Goal: Task Accomplishment & Management: Use online tool/utility

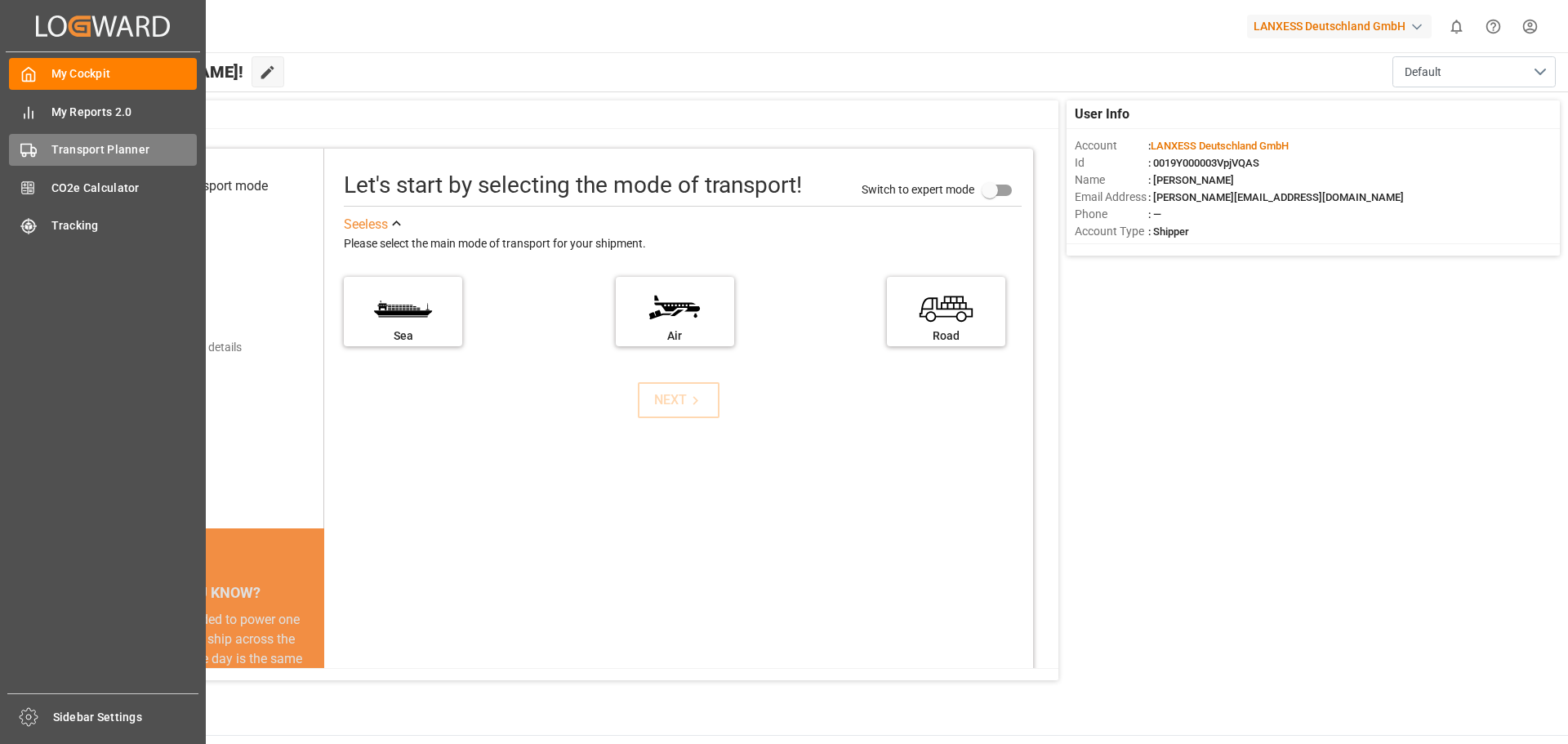
click at [59, 156] on span "Transport Planner" at bounding box center [124, 149] width 146 height 17
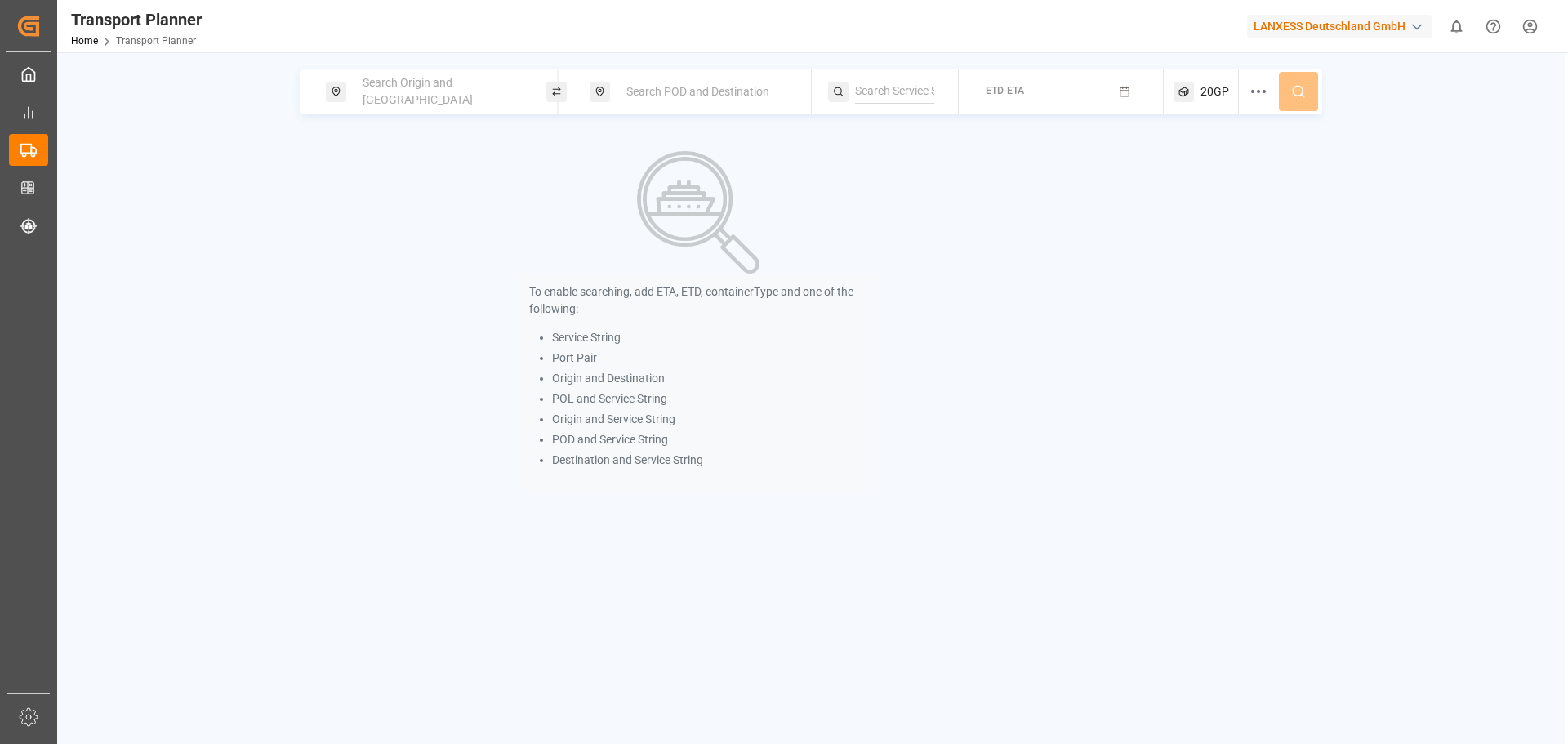
click at [396, 98] on div "Search Origin and [GEOGRAPHIC_DATA]" at bounding box center [440, 91] width 176 height 47
type input "b"
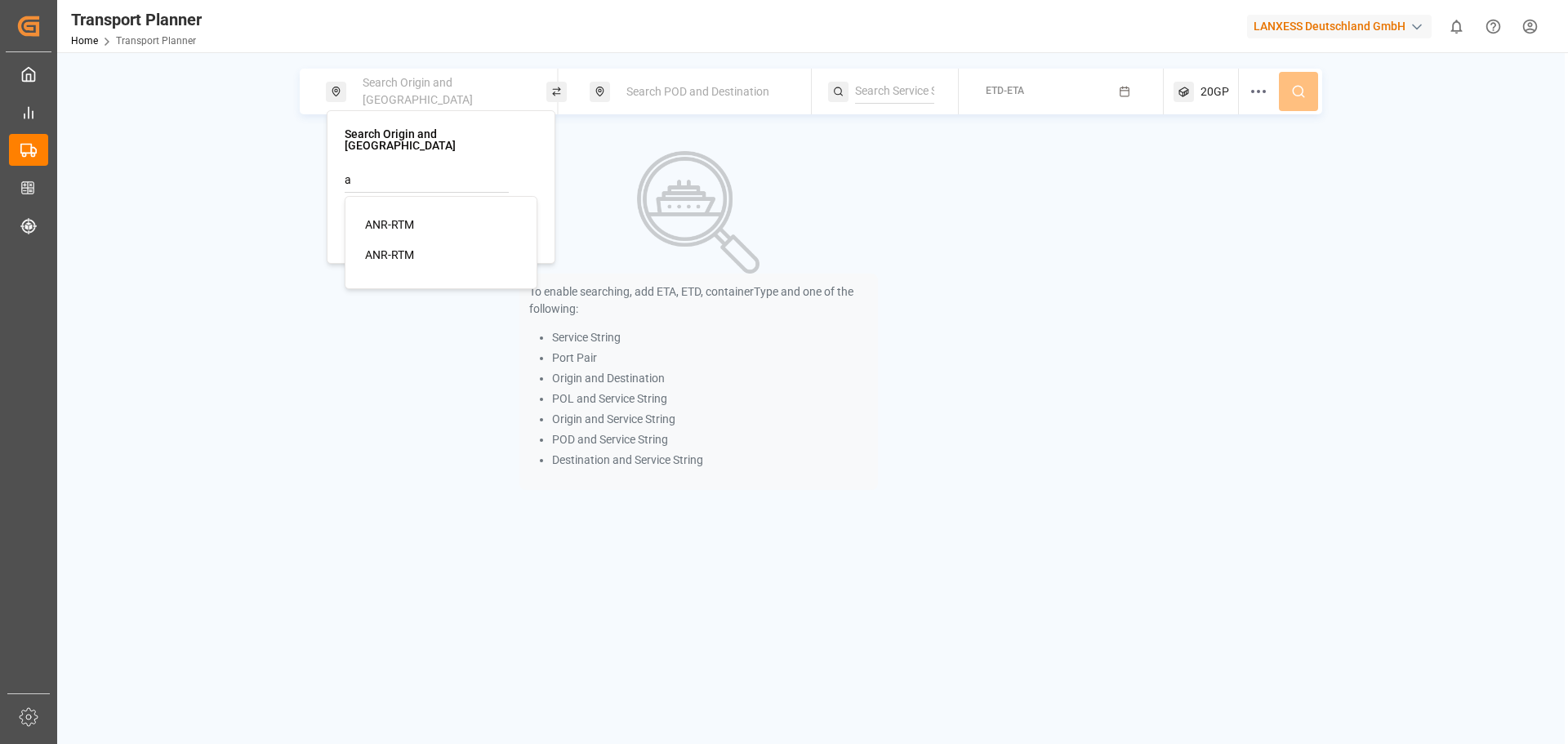
click at [403, 218] on span "ANR-RTM" at bounding box center [389, 224] width 49 height 13
type input "ANR-RTM"
click at [690, 94] on span "Search POD and Destination" at bounding box center [698, 91] width 143 height 13
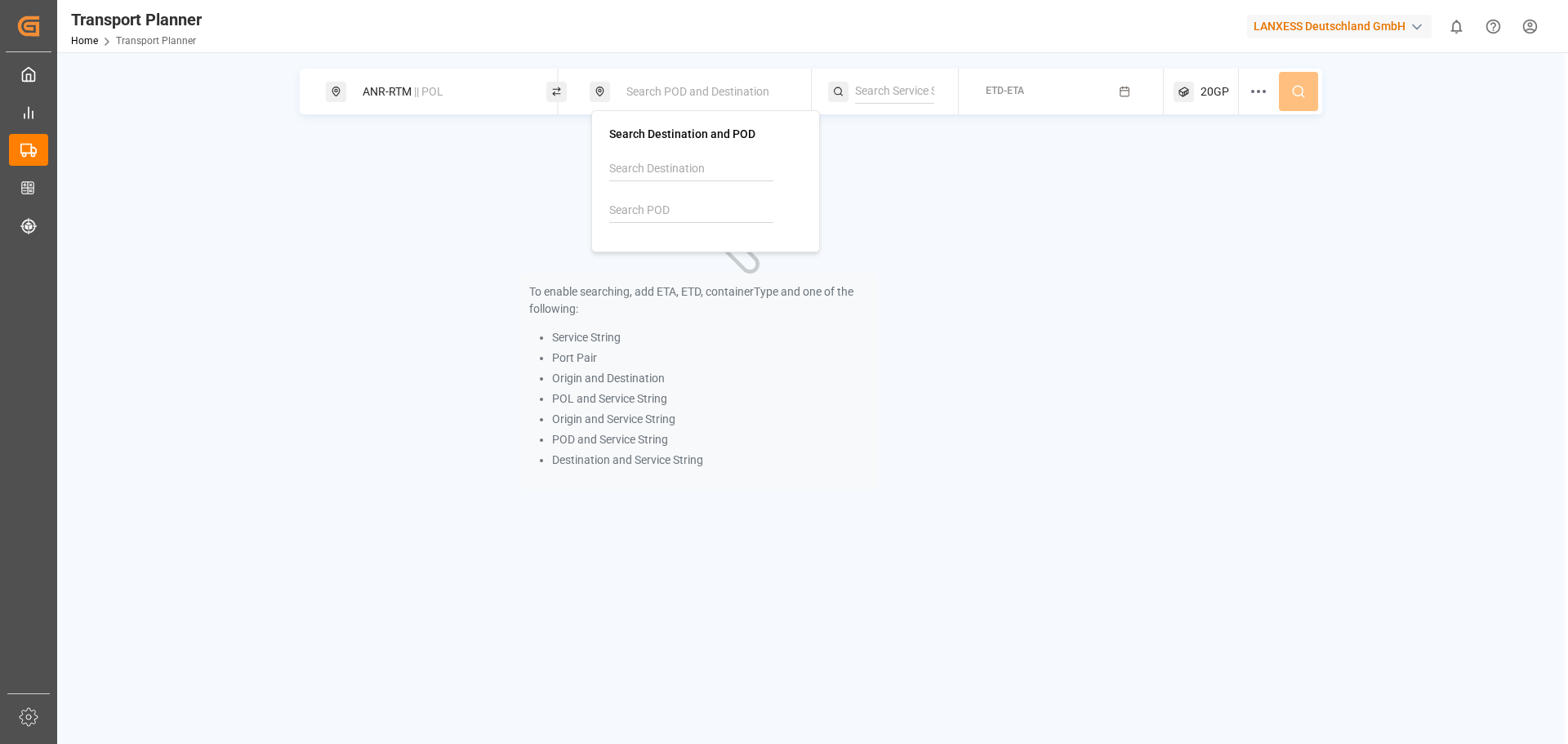
click at [653, 210] on input at bounding box center [691, 210] width 165 height 24
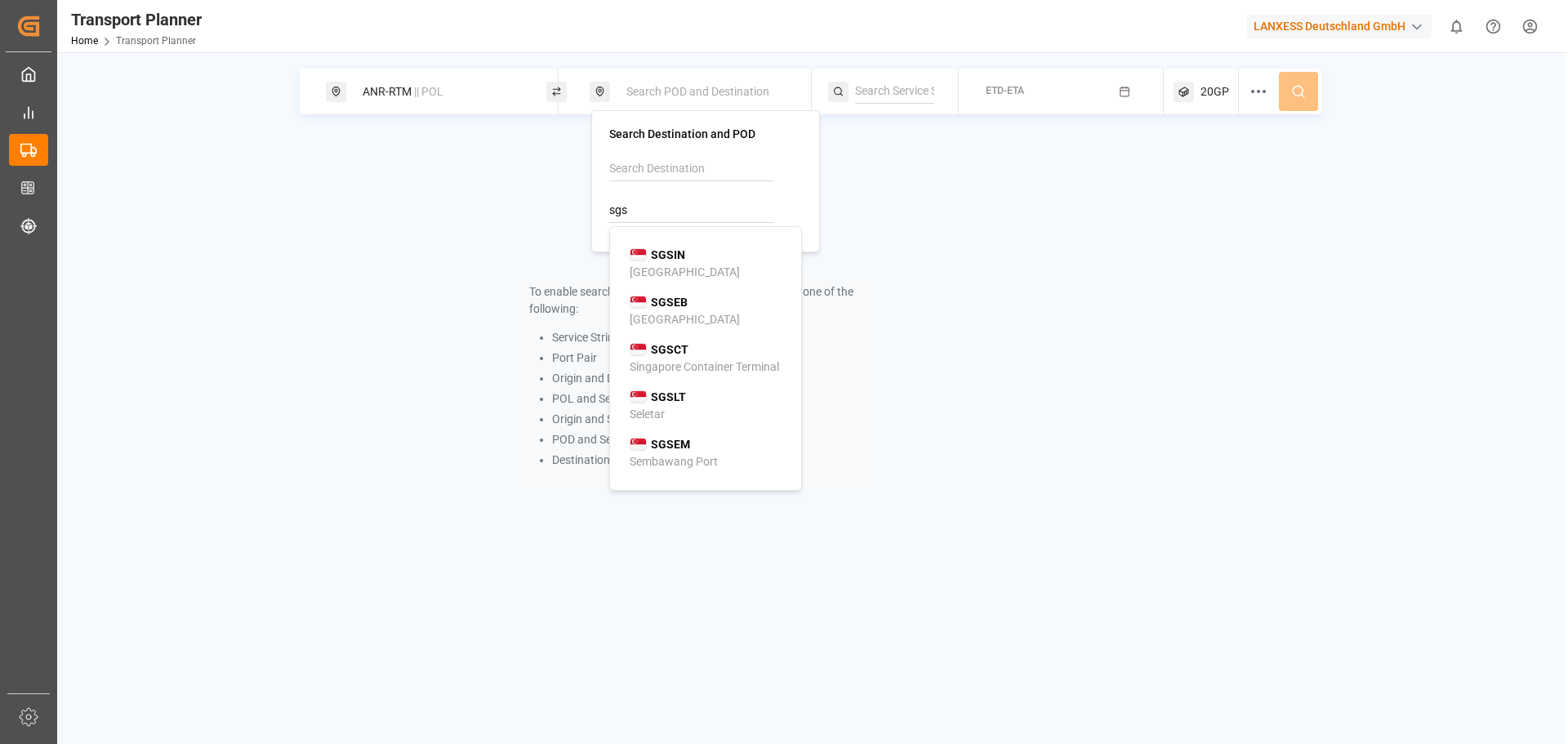
click at [669, 266] on div "[GEOGRAPHIC_DATA]" at bounding box center [684, 272] width 110 height 17
type input "SGSIN"
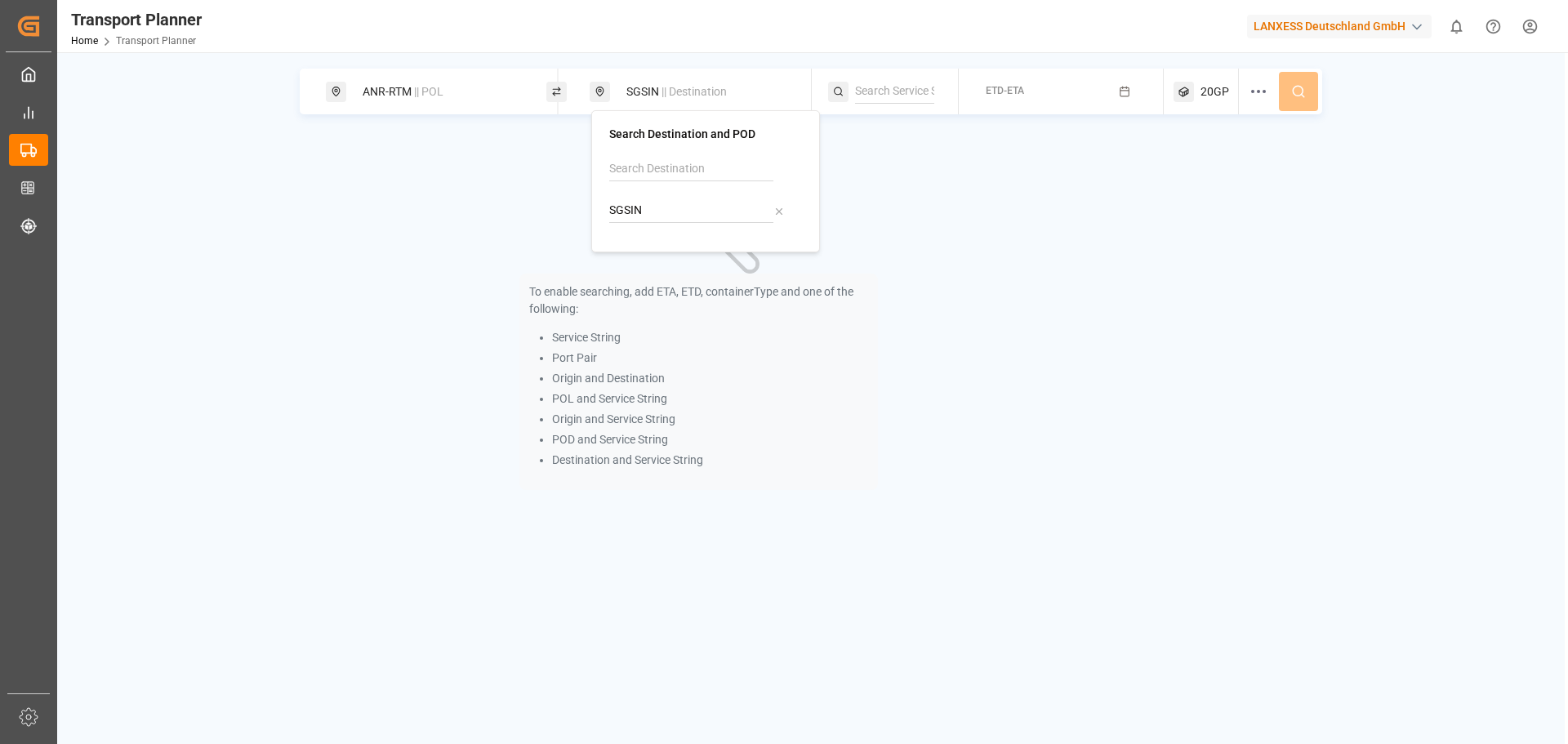
click at [952, 239] on div "To enable searching, add ETA, ETD, containerType and one of the following: Serv…" at bounding box center [699, 321] width 798 height 372
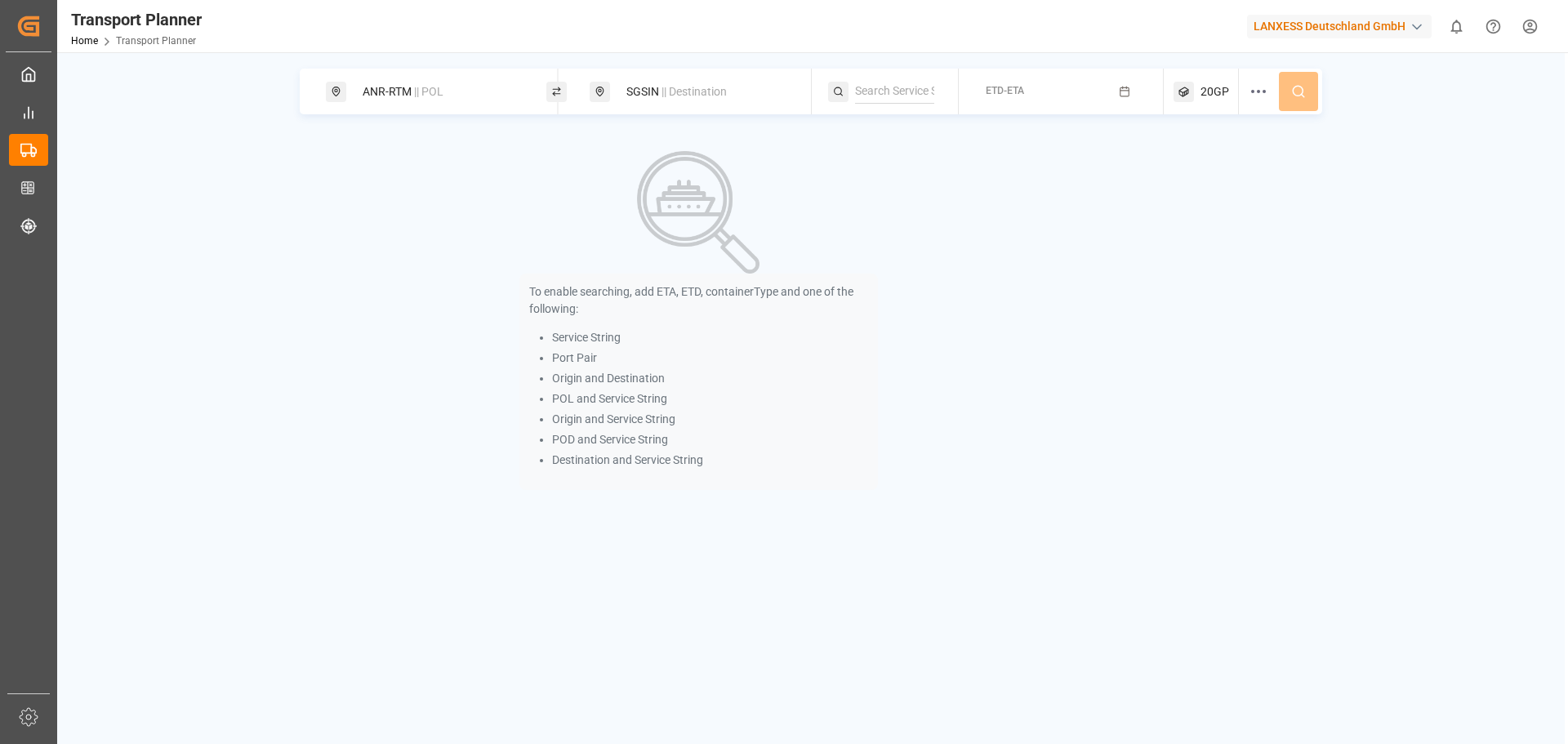
click at [1133, 98] on button "ETD-ETA" at bounding box center [1061, 92] width 185 height 32
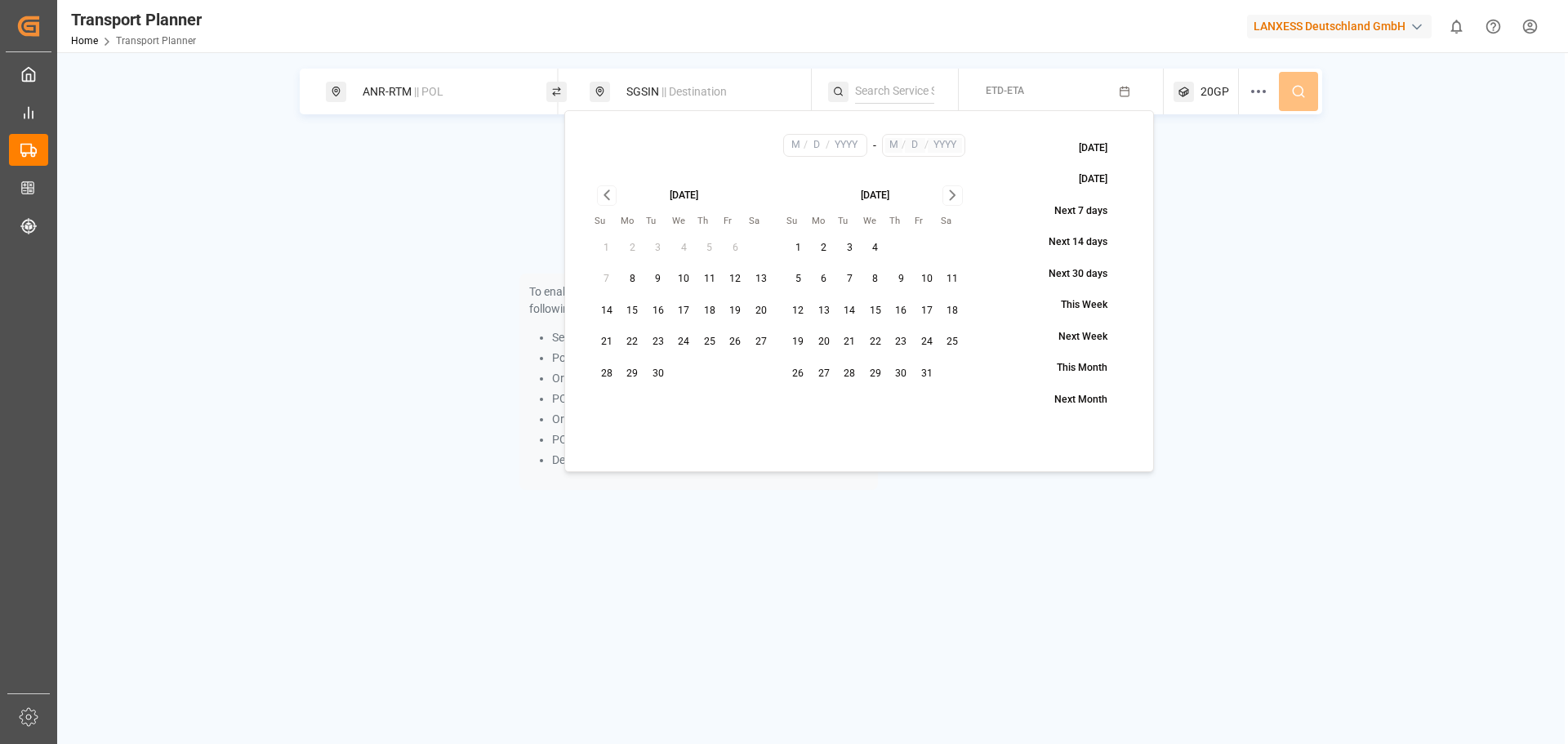
click at [852, 280] on button "7" at bounding box center [850, 279] width 26 height 26
type input "10"
type input "7"
type input "2025"
click at [954, 193] on icon "Go to next month" at bounding box center [952, 196] width 4 height 9
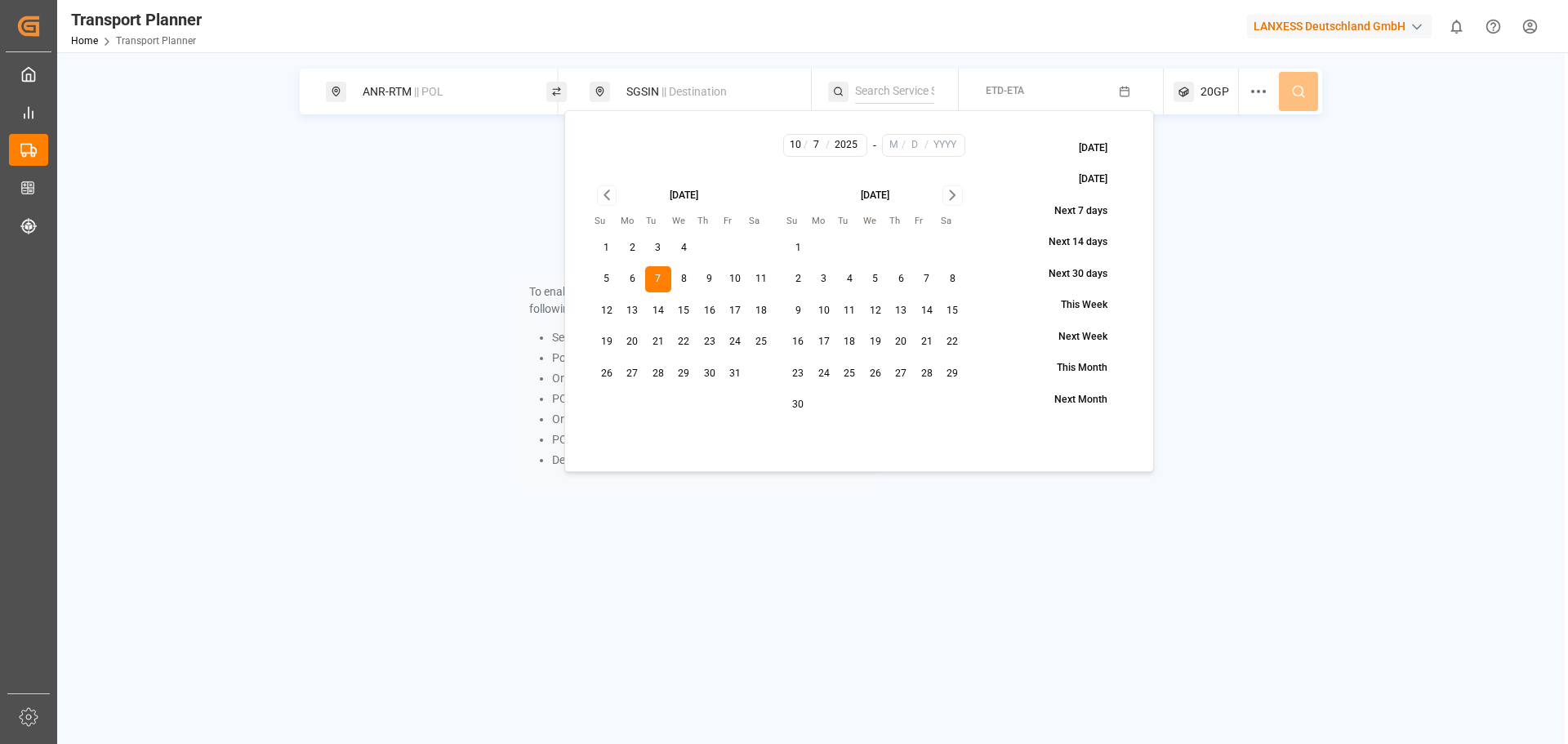
click at [954, 193] on icon "Go to next month" at bounding box center [952, 196] width 4 height 9
click at [598, 410] on button "30" at bounding box center [606, 404] width 26 height 26
type input "11"
type input "30"
type input "2025"
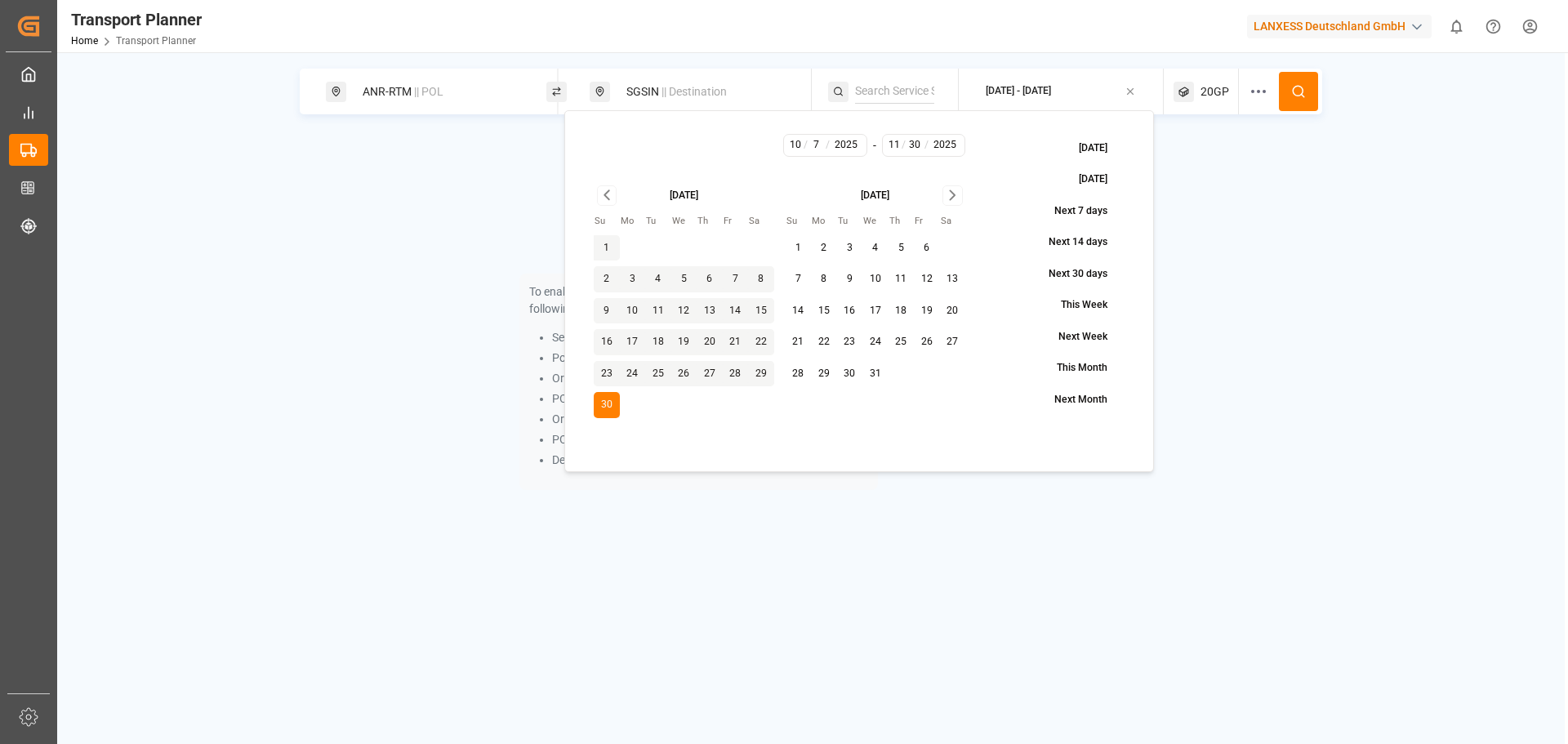
click at [1286, 84] on button at bounding box center [1299, 91] width 39 height 39
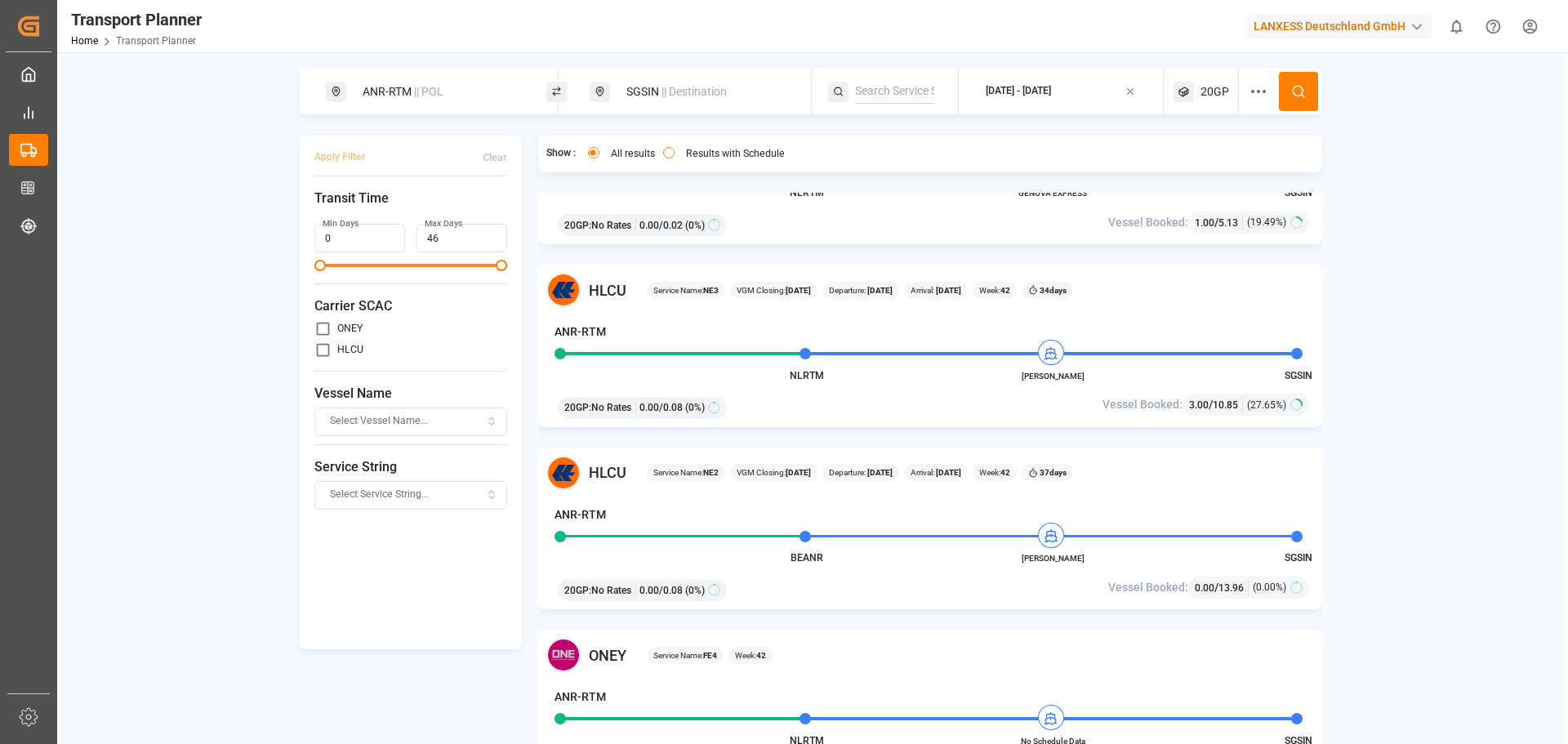
scroll to position [1470, 0]
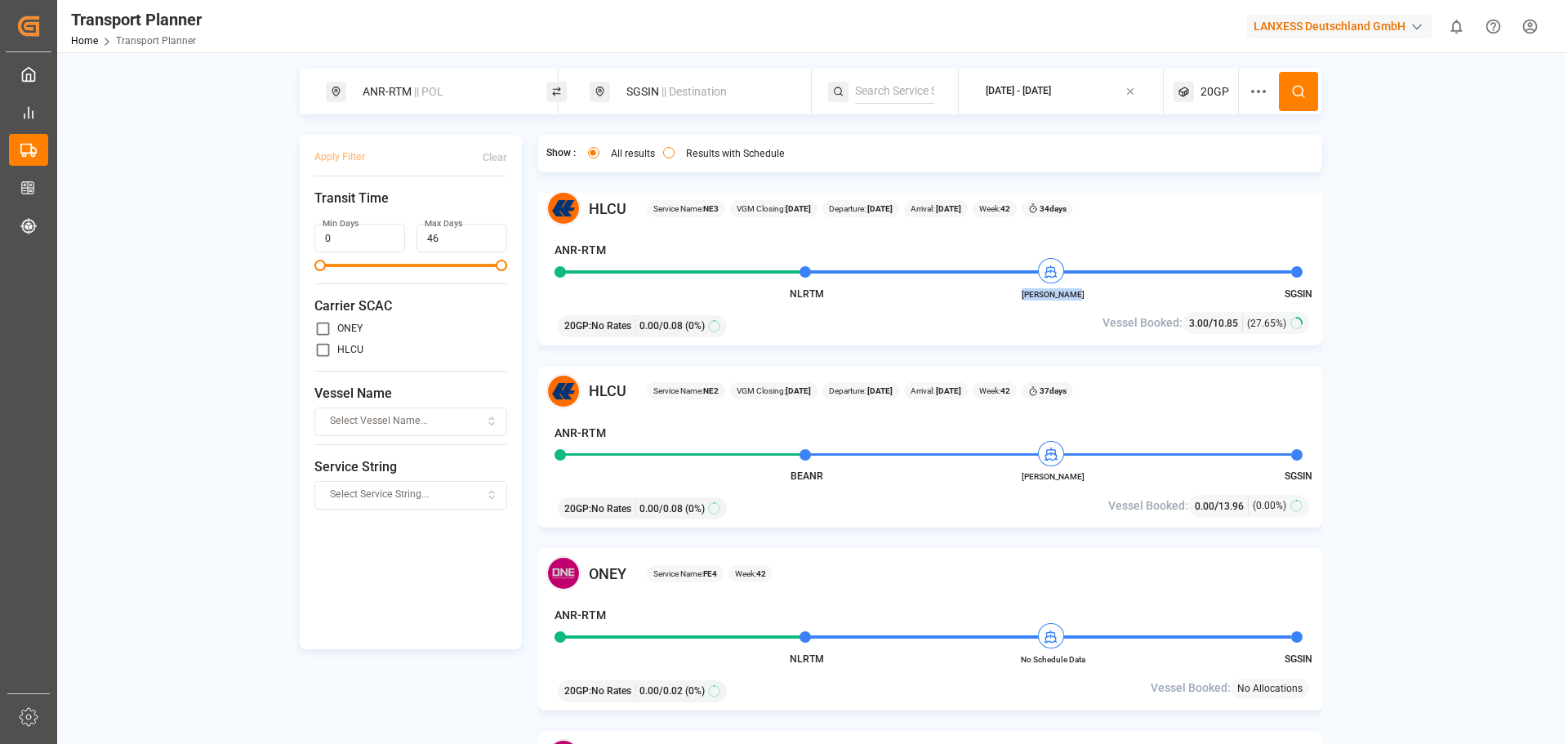
drag, startPoint x: 1085, startPoint y: 293, endPoint x: 1026, endPoint y: 298, distance: 59.2
click at [1026, 298] on span "[PERSON_NAME]" at bounding box center [1053, 294] width 89 height 13
copy span "[PERSON_NAME]"
click at [1212, 89] on span "20GP" at bounding box center [1215, 91] width 29 height 17
click at [1208, 167] on circle "button" at bounding box center [1213, 169] width 10 height 10
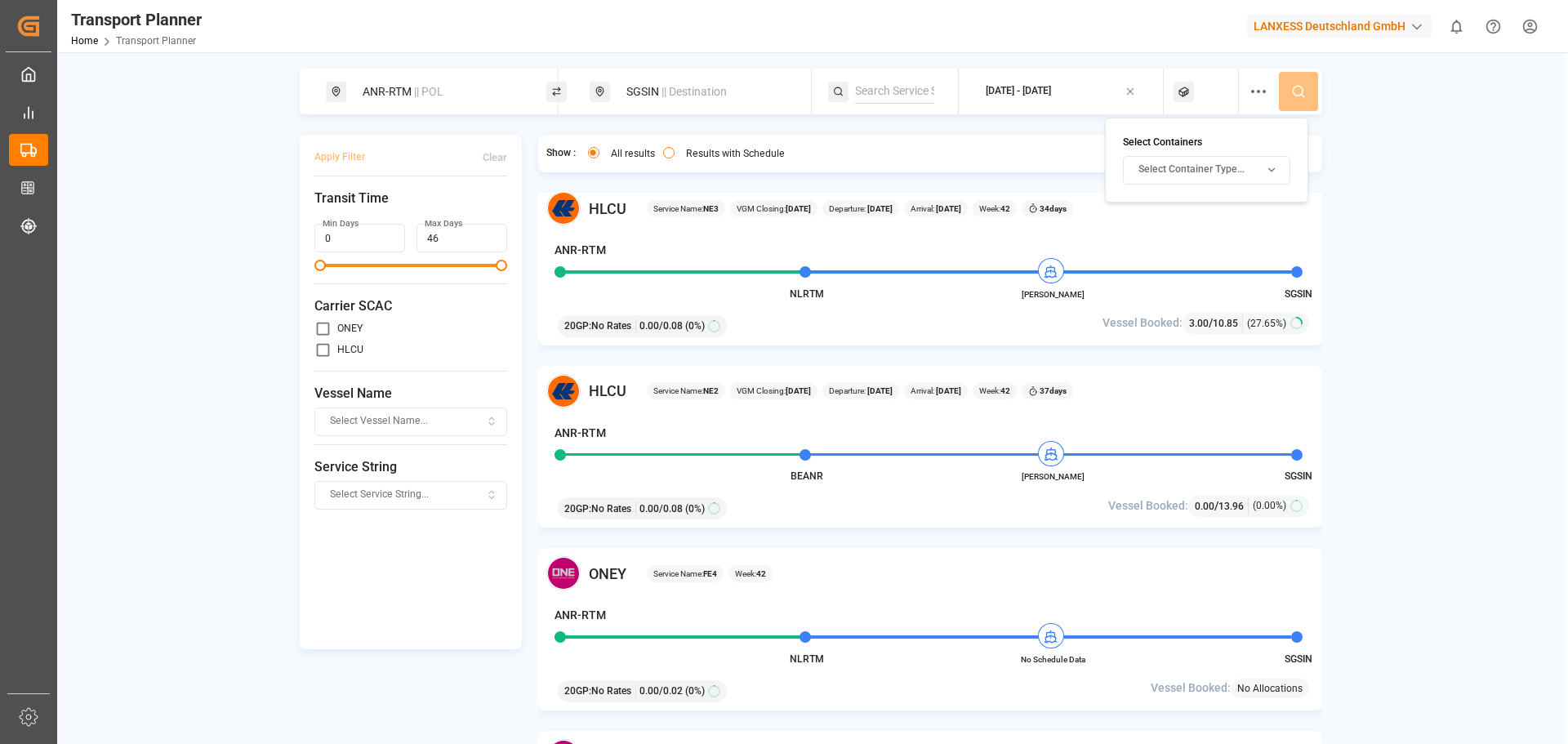
click at [1216, 170] on span "Select Container Type..." at bounding box center [1191, 170] width 106 height 14
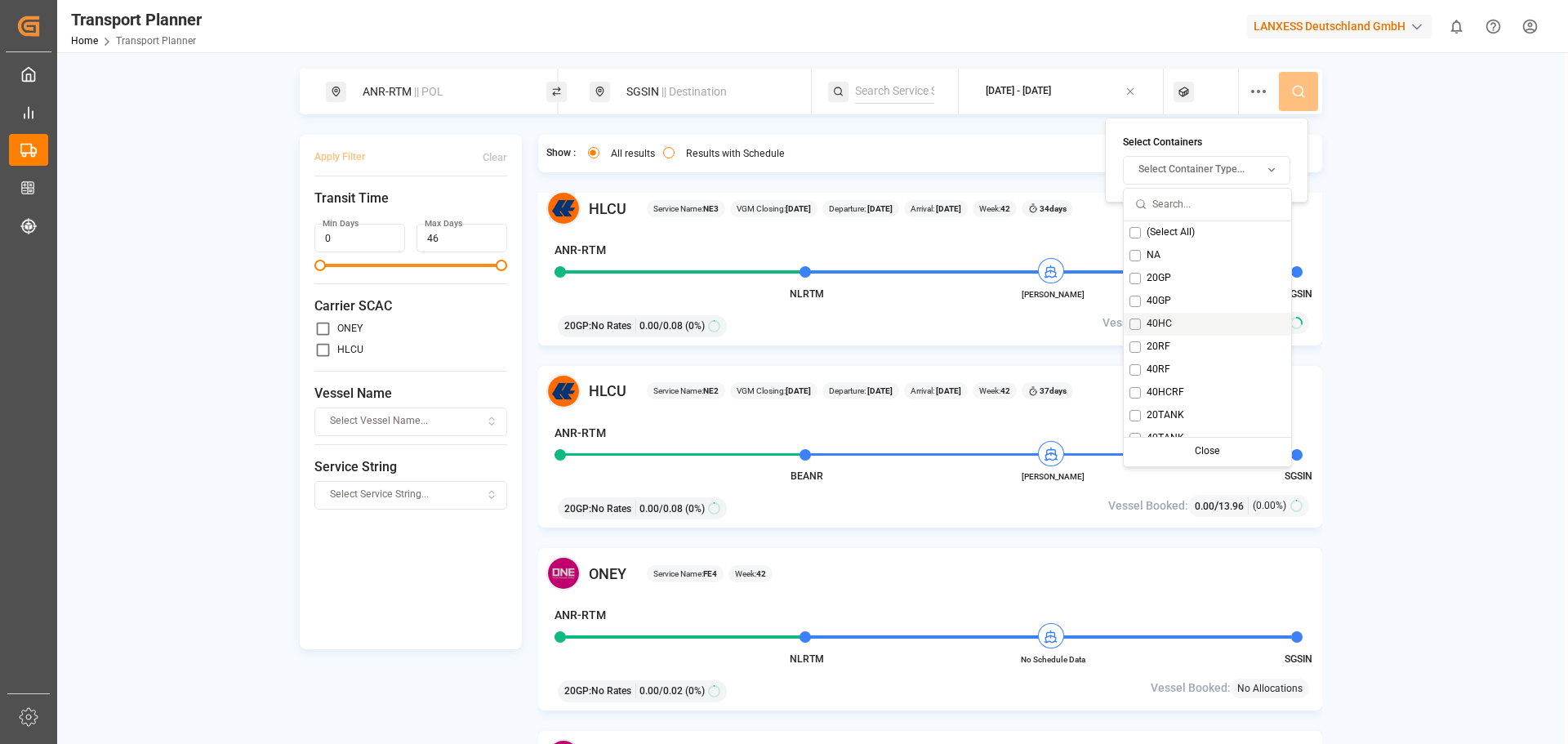
click at [1133, 326] on button "Suggestions" at bounding box center [1135, 324] width 12 height 12
click at [1298, 89] on icon at bounding box center [1299, 91] width 14 height 14
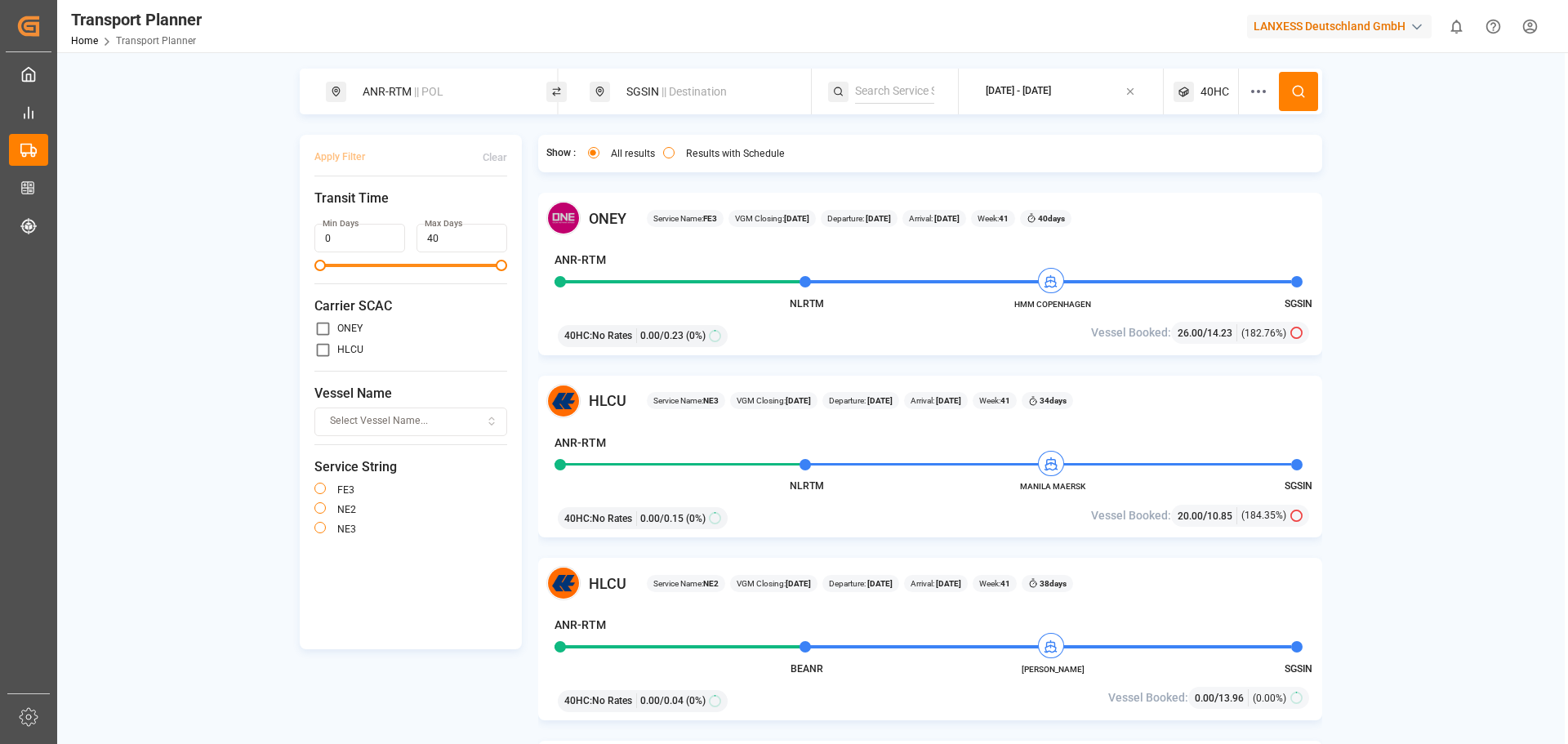
click at [1051, 98] on div "[DATE] - [DATE]" at bounding box center [1018, 91] width 65 height 21
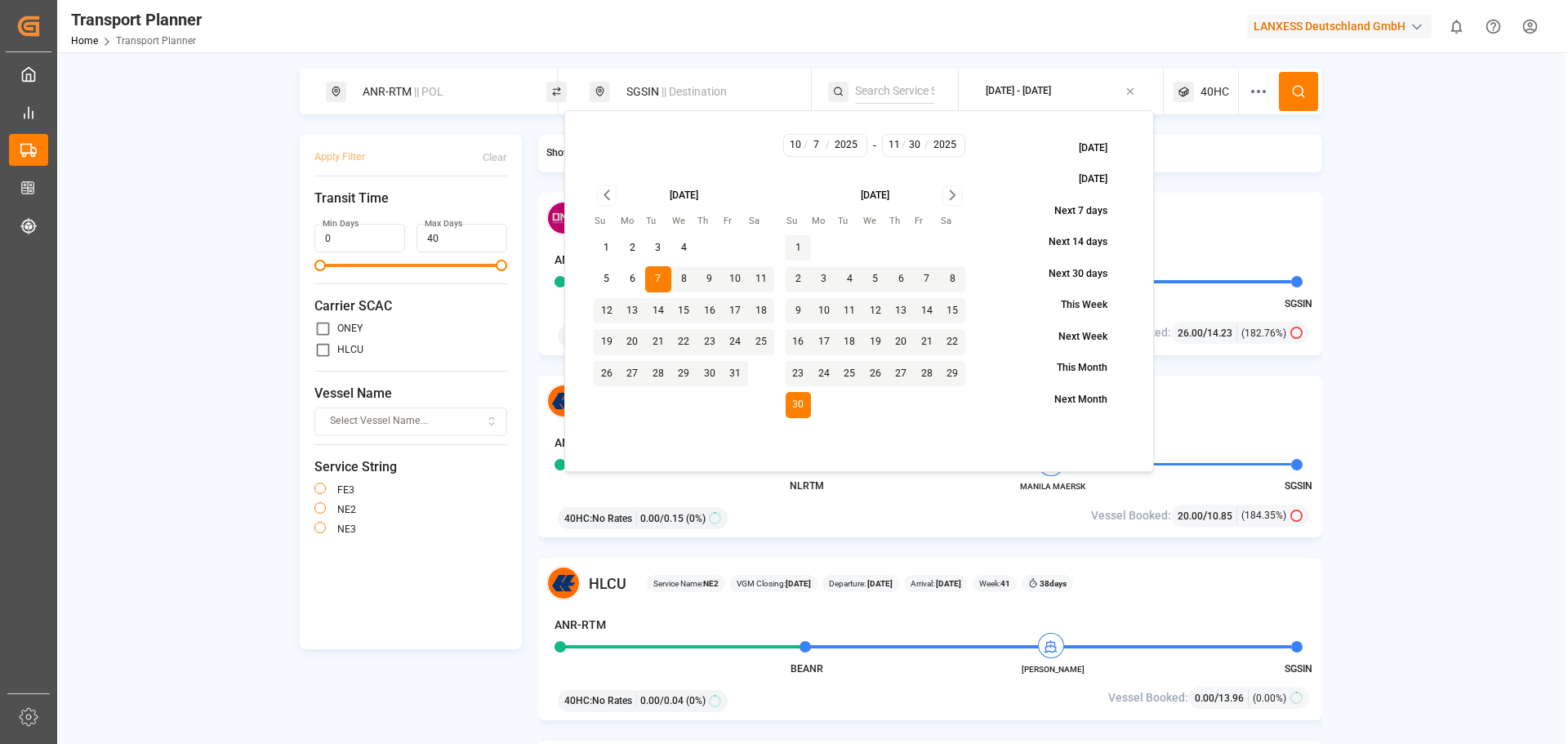
click at [613, 194] on icon "Go to previous month" at bounding box center [606, 195] width 19 height 20
click at [614, 344] on button "21" at bounding box center [606, 342] width 26 height 26
type input "9"
type input "21"
click at [1301, 95] on circle at bounding box center [1298, 90] width 10 height 10
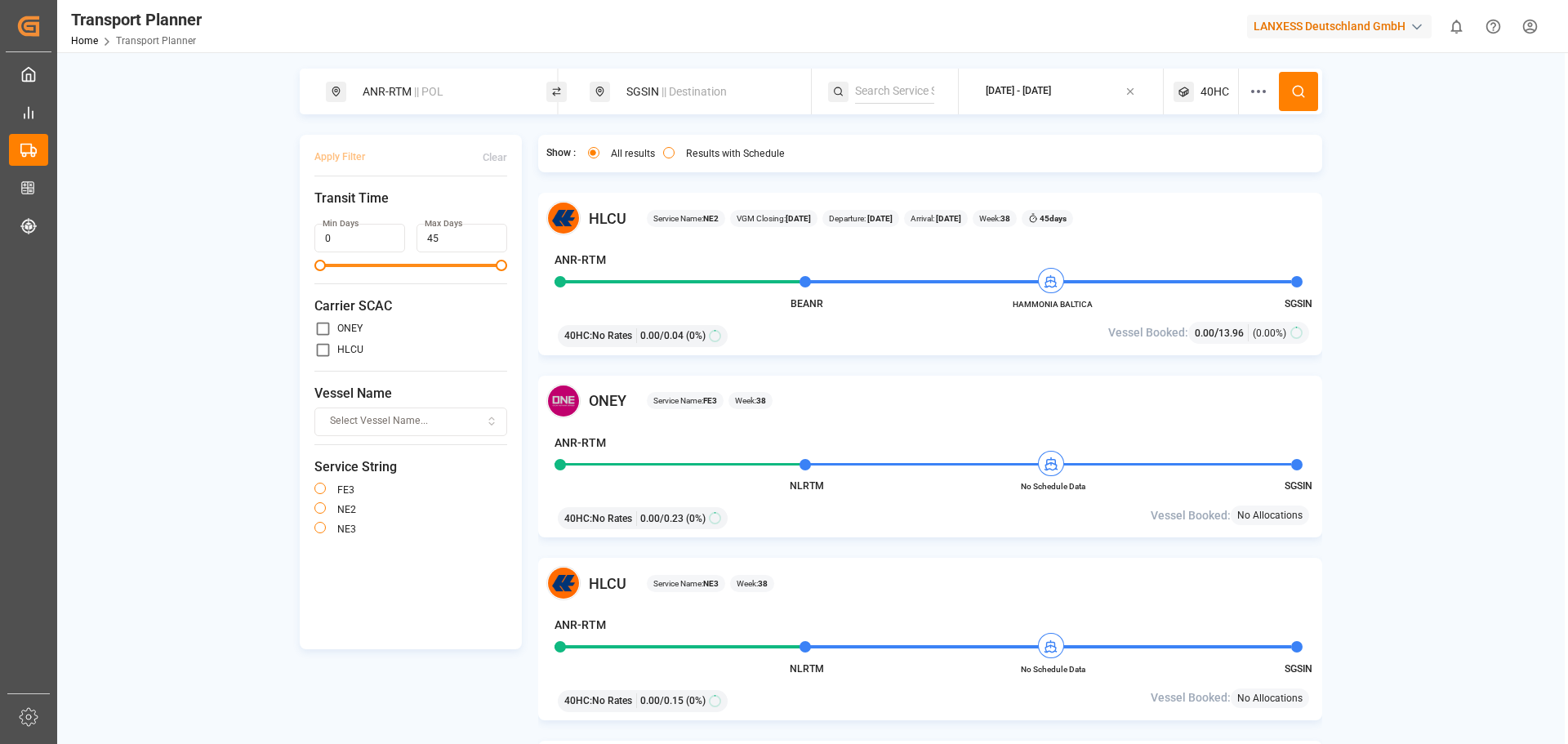
click at [707, 98] on span "|| Destination" at bounding box center [694, 91] width 65 height 13
click at [778, 216] on icon at bounding box center [779, 211] width 12 height 12
click at [730, 212] on input at bounding box center [691, 210] width 165 height 24
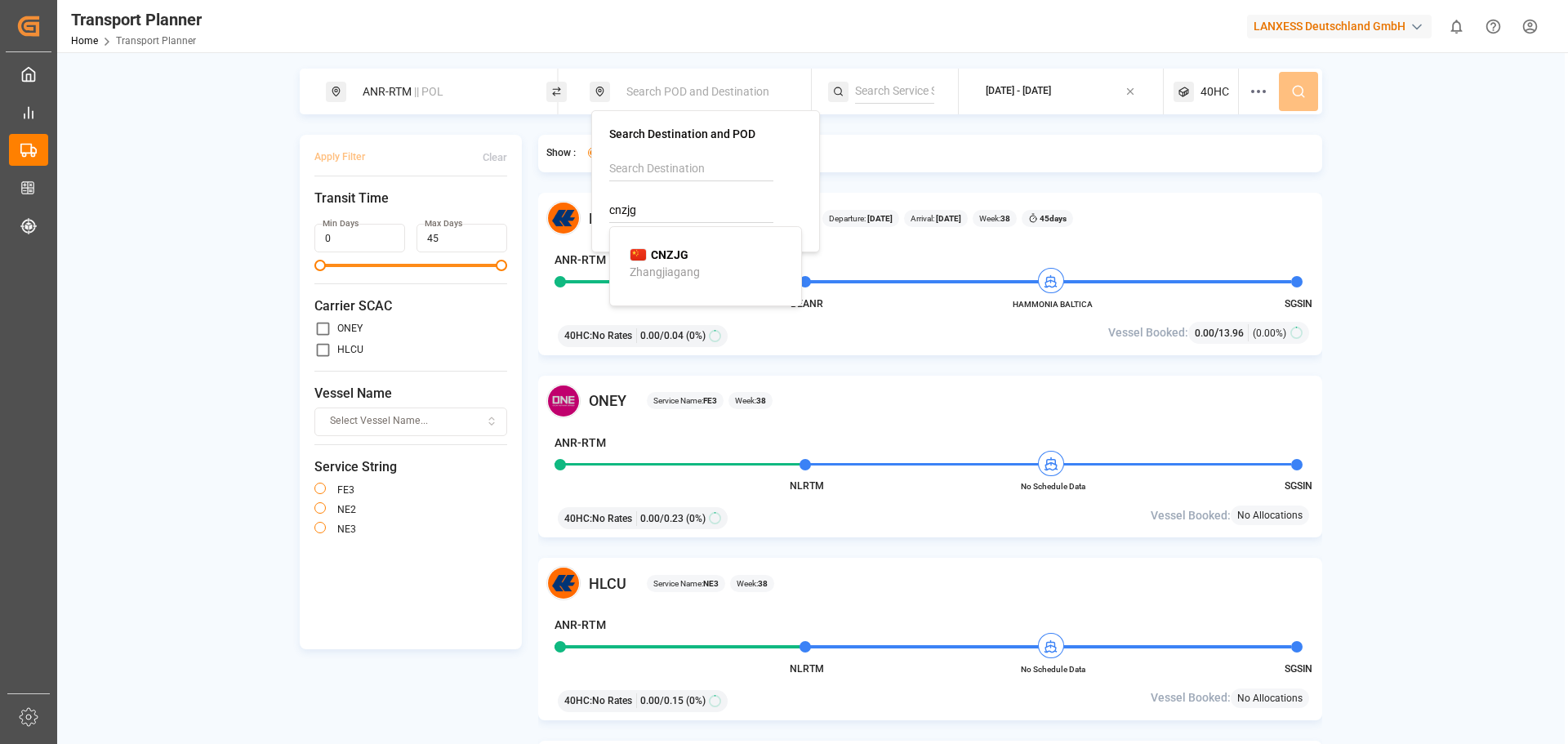
click at [681, 258] on b "CNZJG" at bounding box center [670, 255] width 38 height 13
type input "CNZJG"
click at [1228, 97] on span "40HC" at bounding box center [1215, 91] width 29 height 17
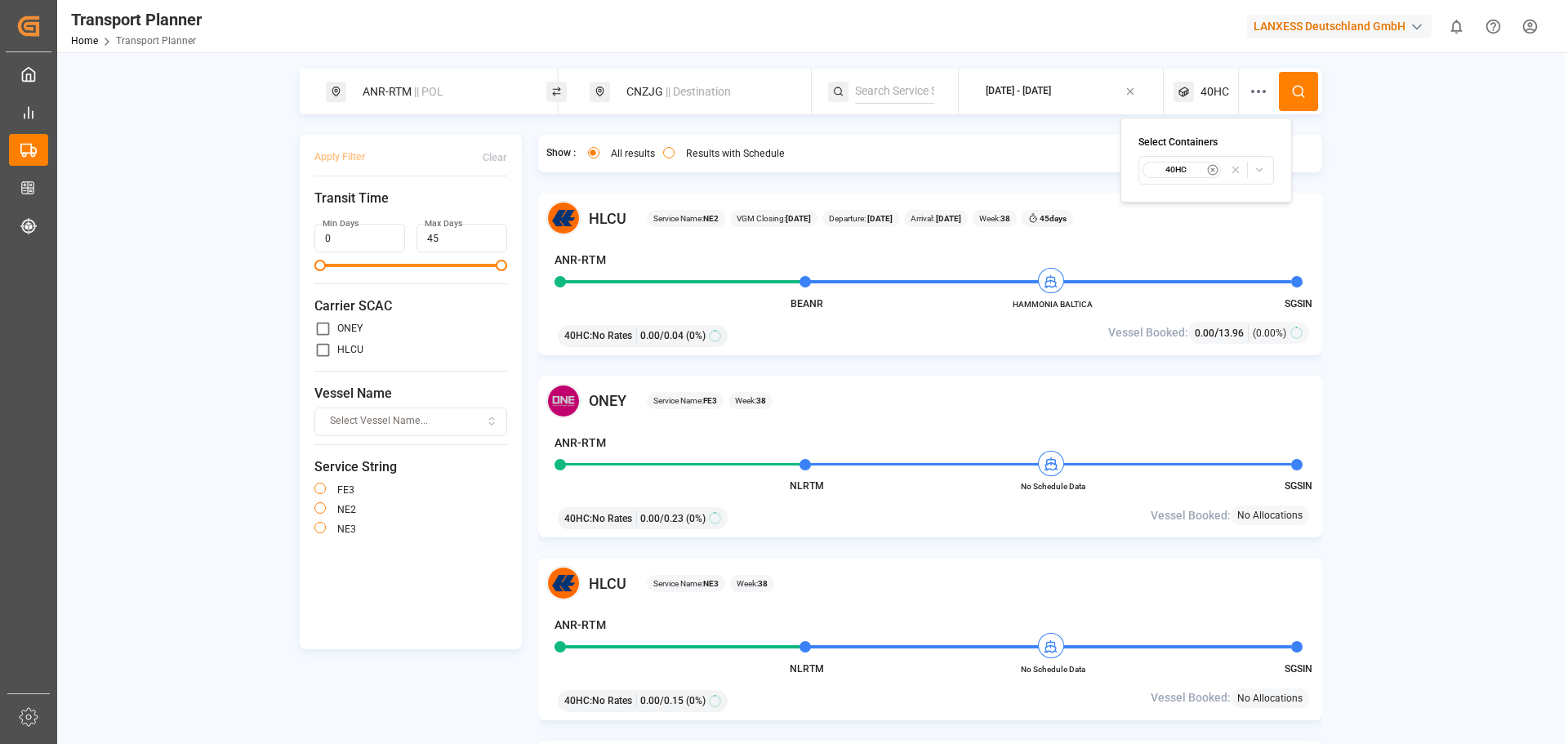
click at [1208, 170] on icon "button" at bounding box center [1213, 170] width 12 height 12
click at [1208, 170] on span "Select Container Type..." at bounding box center [1191, 170] width 106 height 14
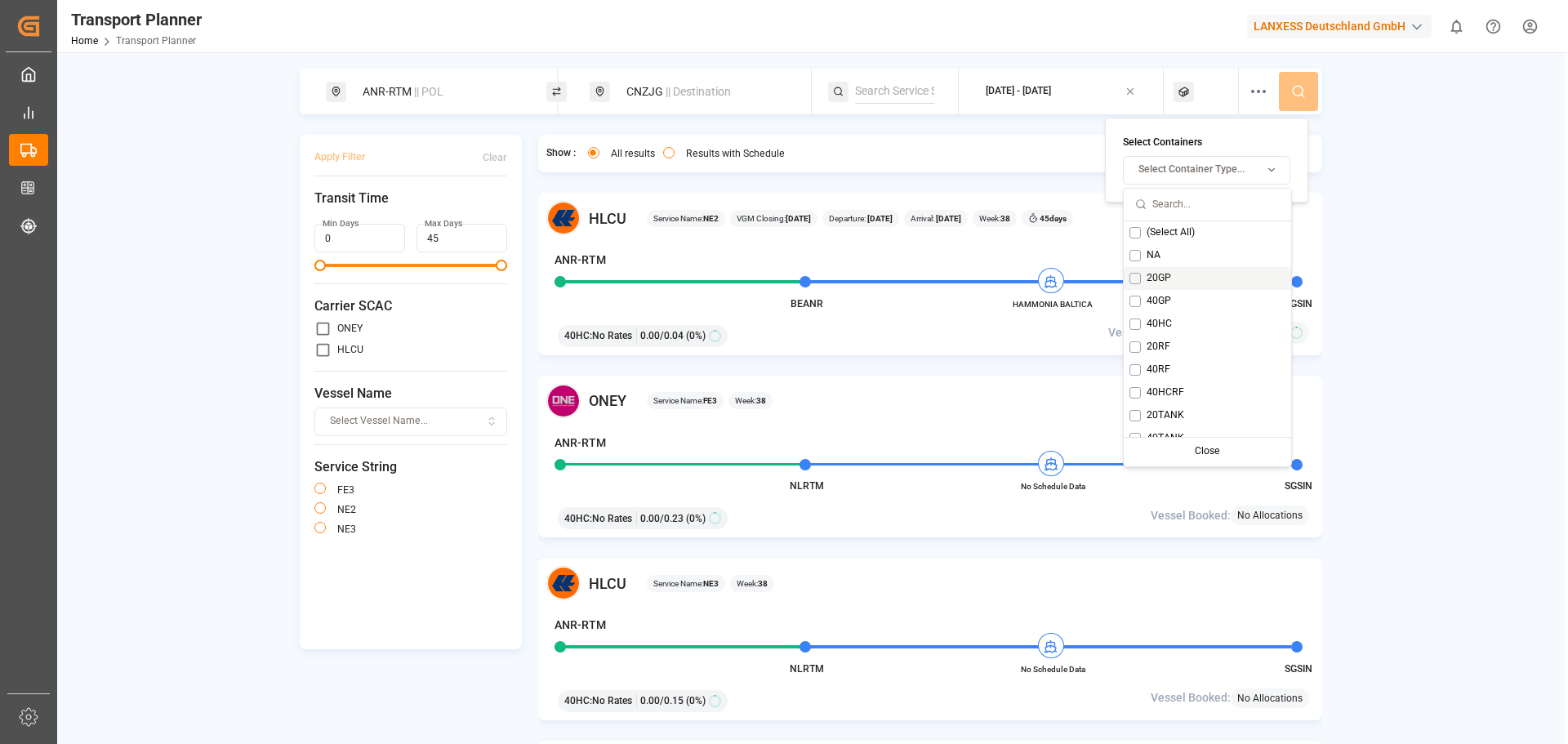
click at [1166, 283] on span "20GP" at bounding box center [1158, 278] width 24 height 14
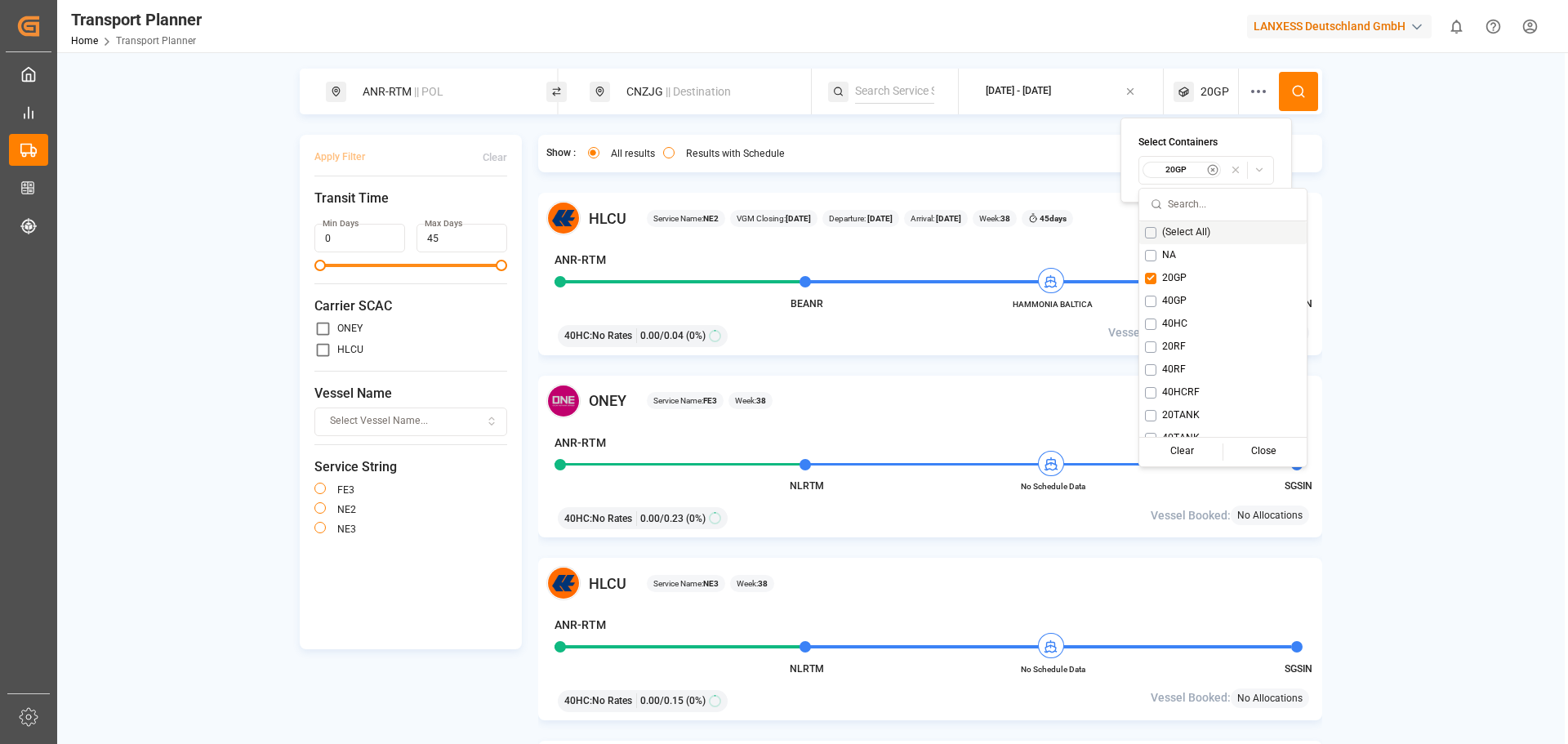
click at [1294, 97] on icon at bounding box center [1299, 91] width 14 height 14
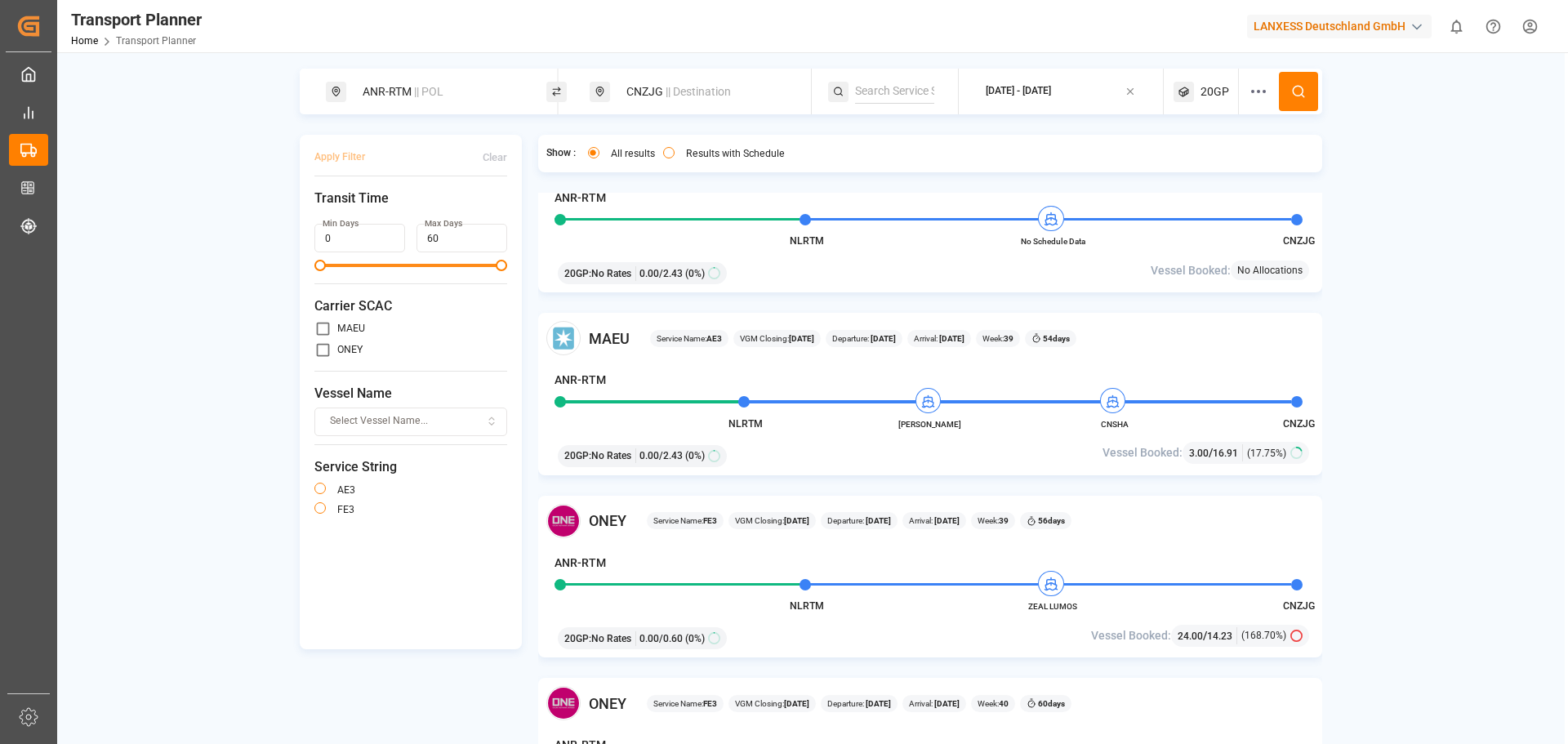
scroll to position [164, 0]
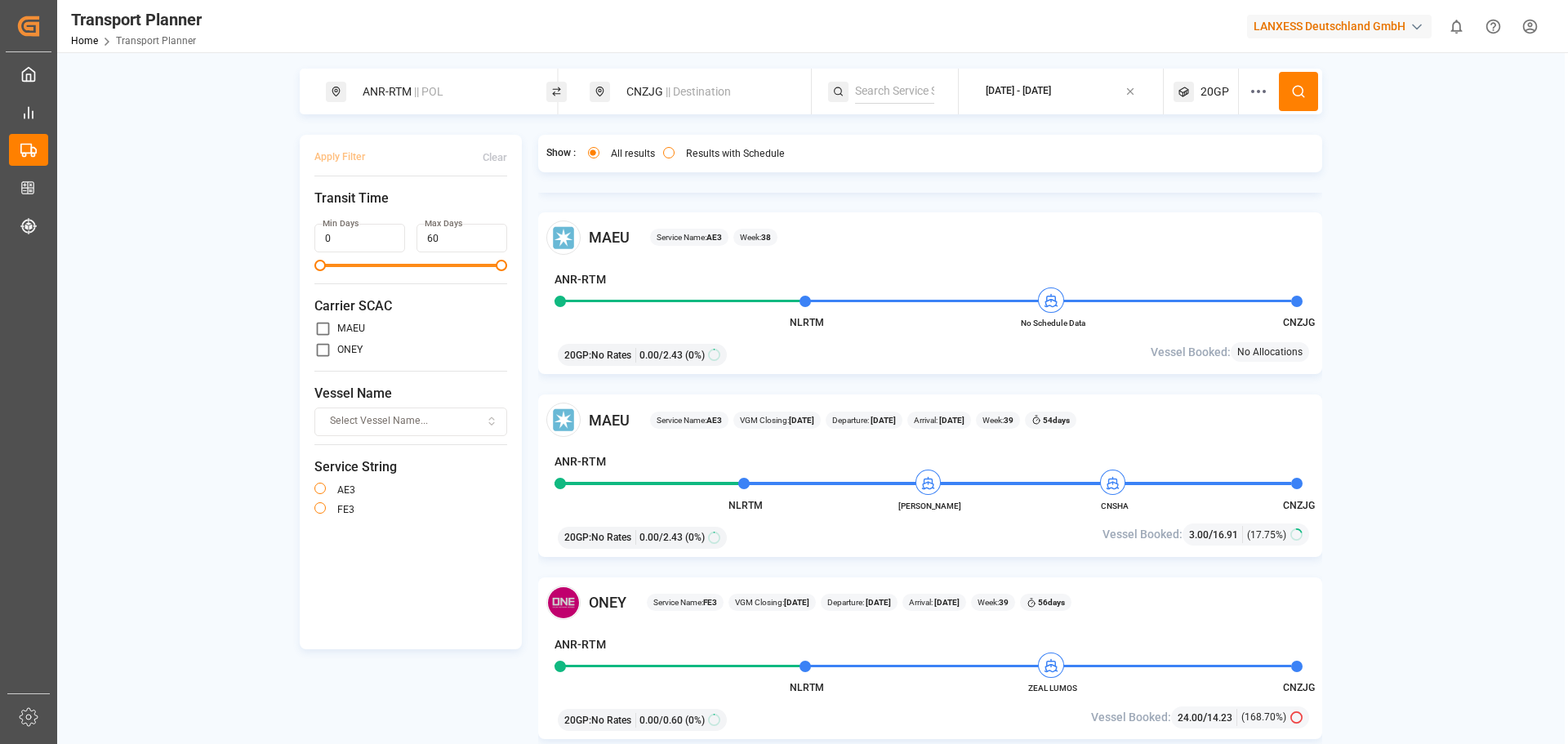
click at [1046, 97] on div "[DATE] - [DATE]" at bounding box center [1018, 91] width 65 height 14
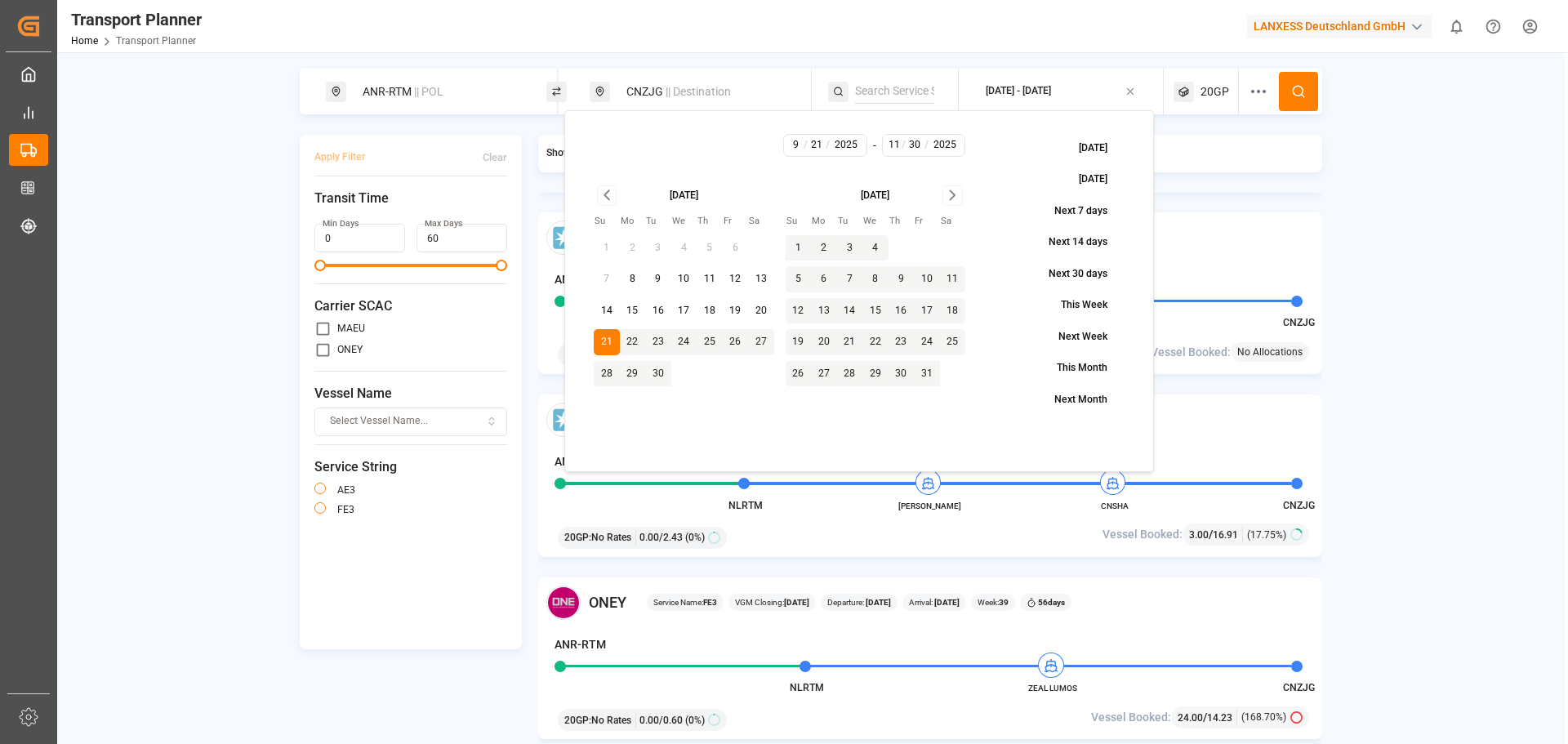
click at [610, 374] on button "28" at bounding box center [606, 374] width 26 height 26
type input "9"
type input "28"
click at [612, 368] on button "28" at bounding box center [606, 374] width 26 height 26
type input "28"
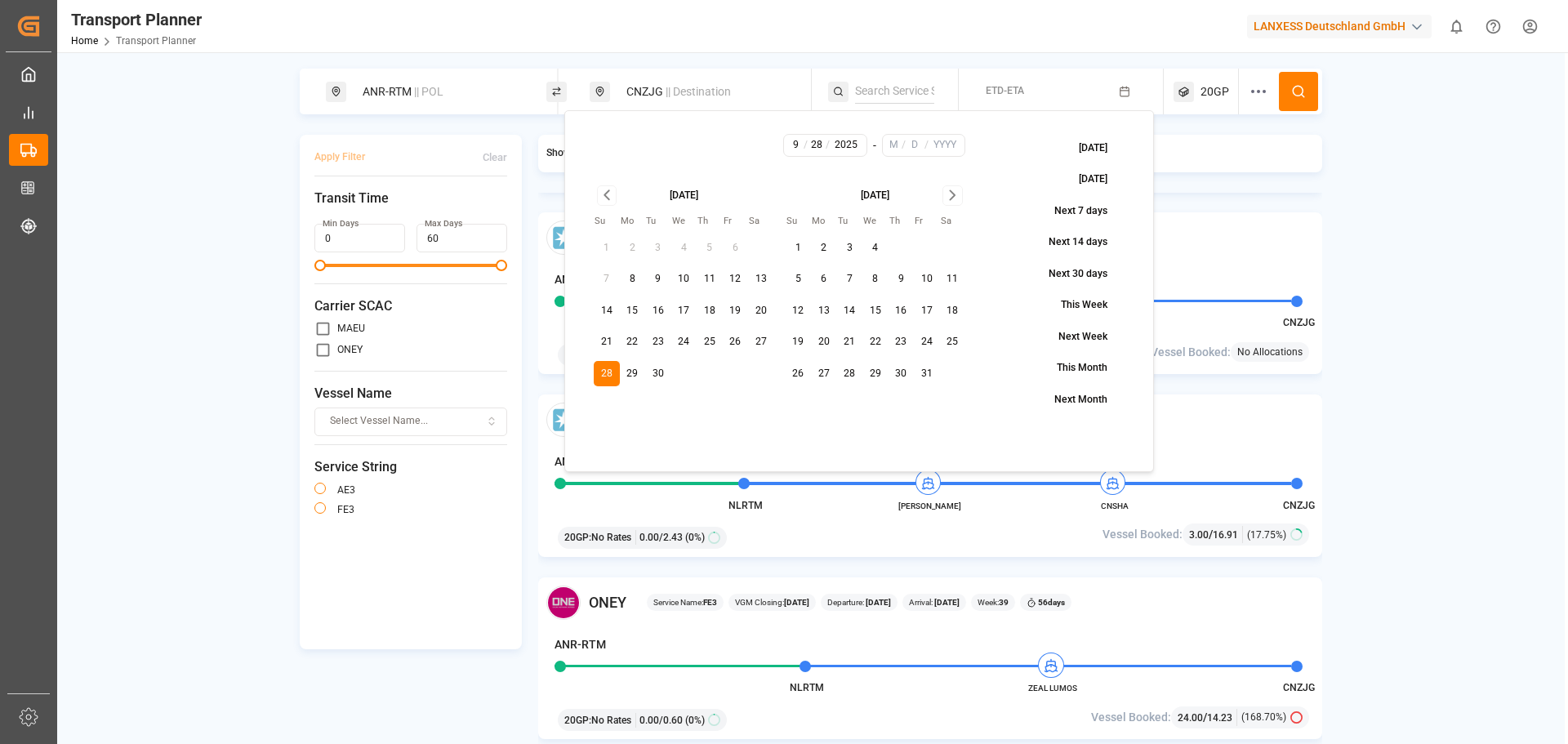
click at [951, 198] on icon "Go to next month" at bounding box center [953, 195] width 19 height 20
click at [846, 372] on button "30" at bounding box center [850, 374] width 26 height 26
type input "12"
type input "30"
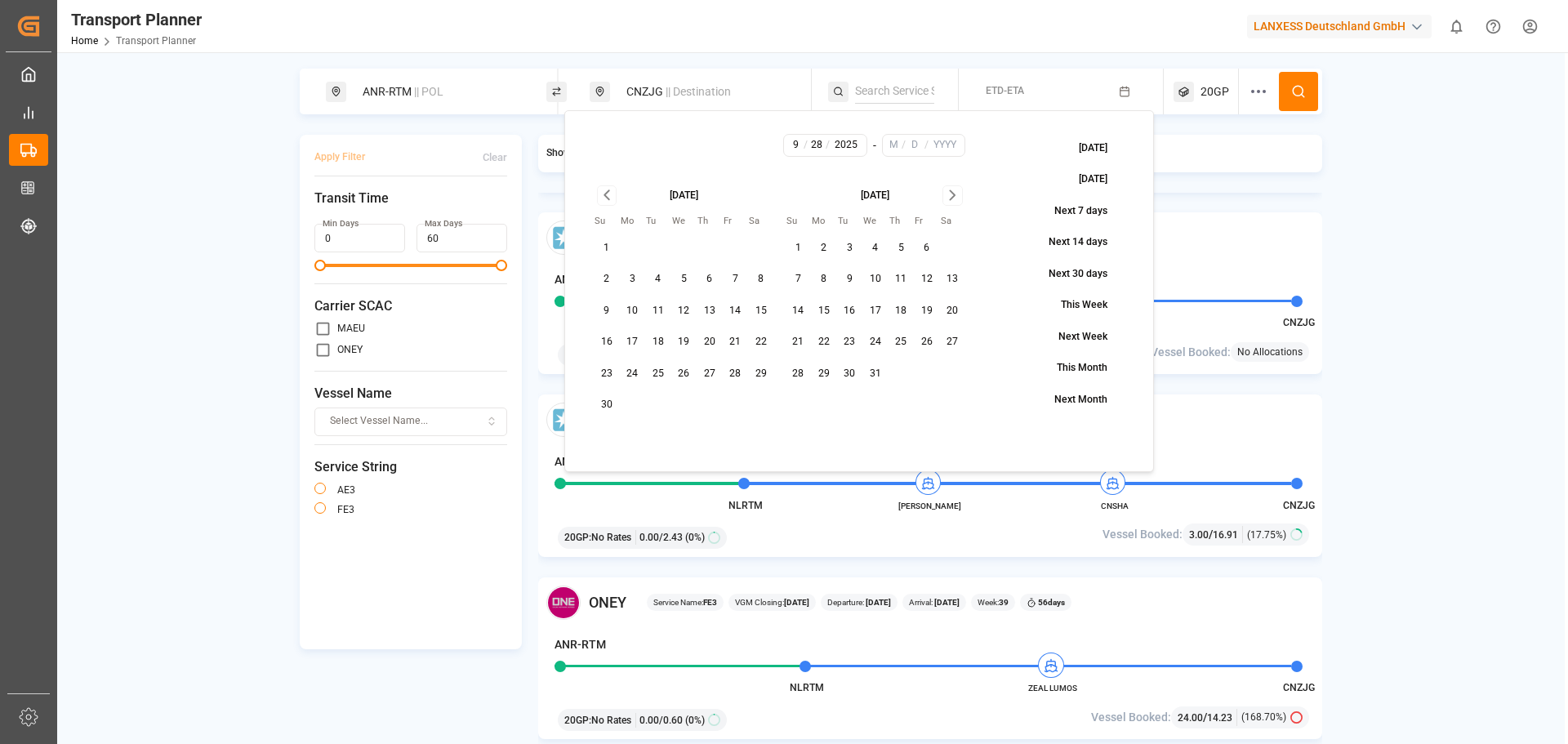
type input "2025"
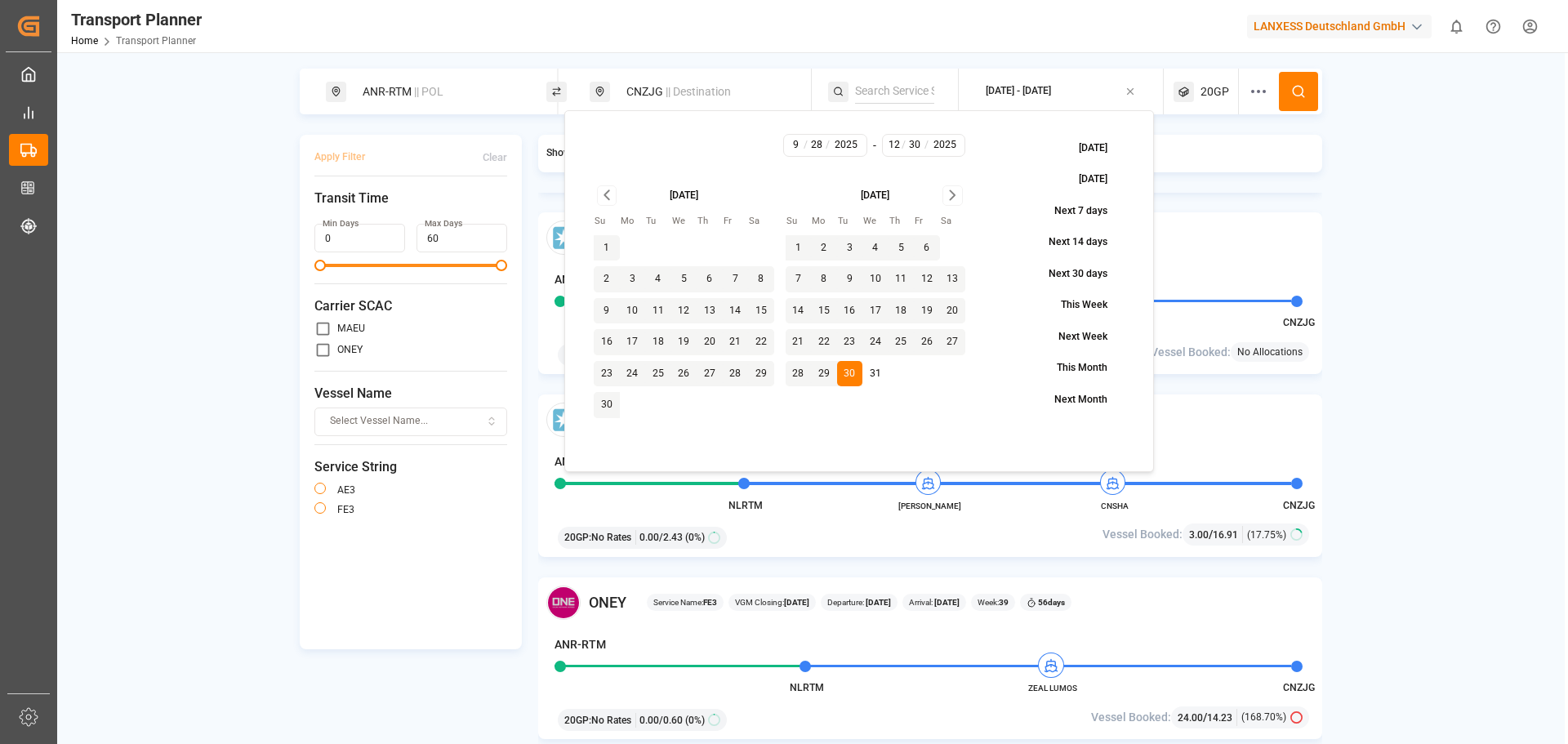
click at [1296, 88] on icon at bounding box center [1299, 91] width 14 height 14
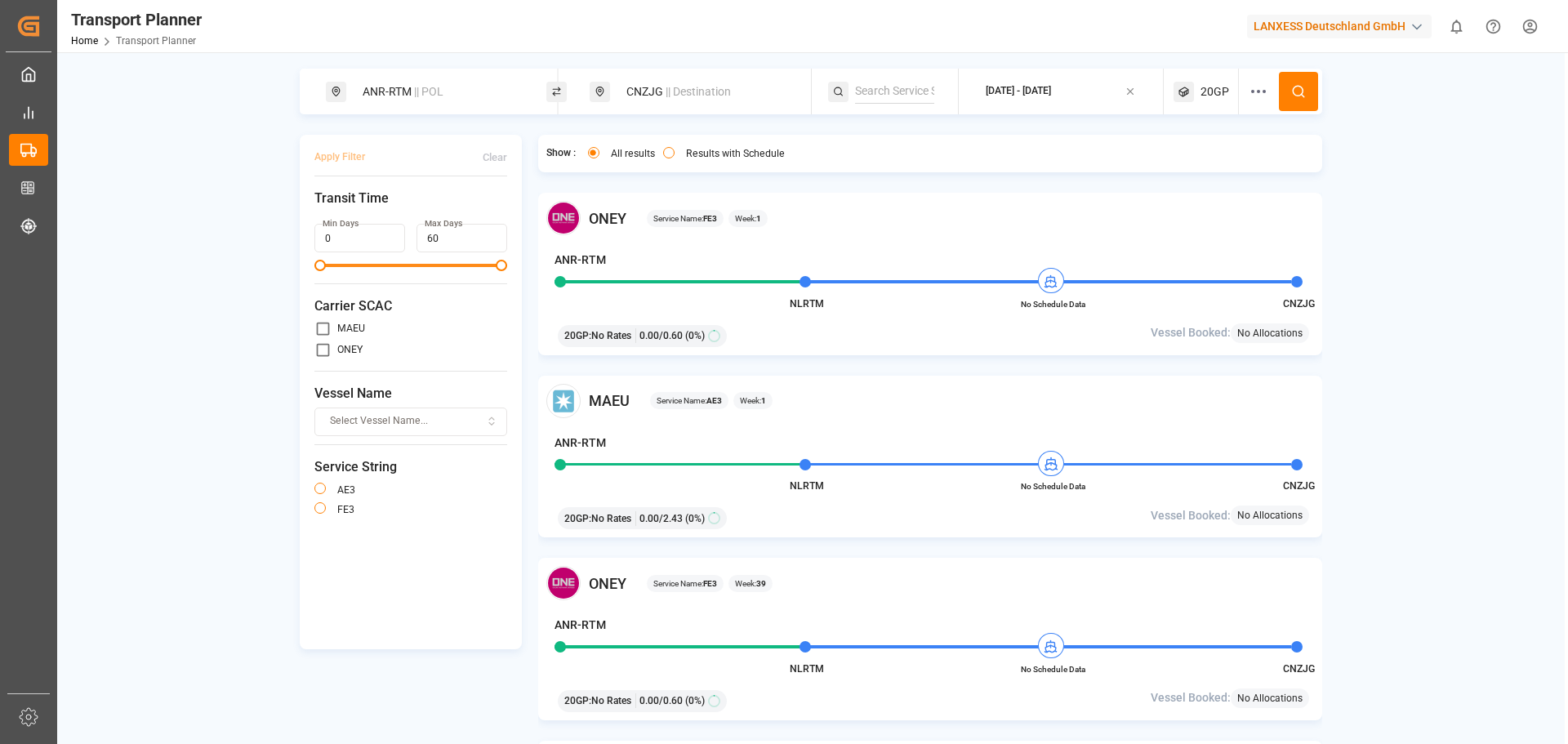
click at [1105, 91] on button "[DATE] - [DATE]" at bounding box center [1061, 92] width 185 height 32
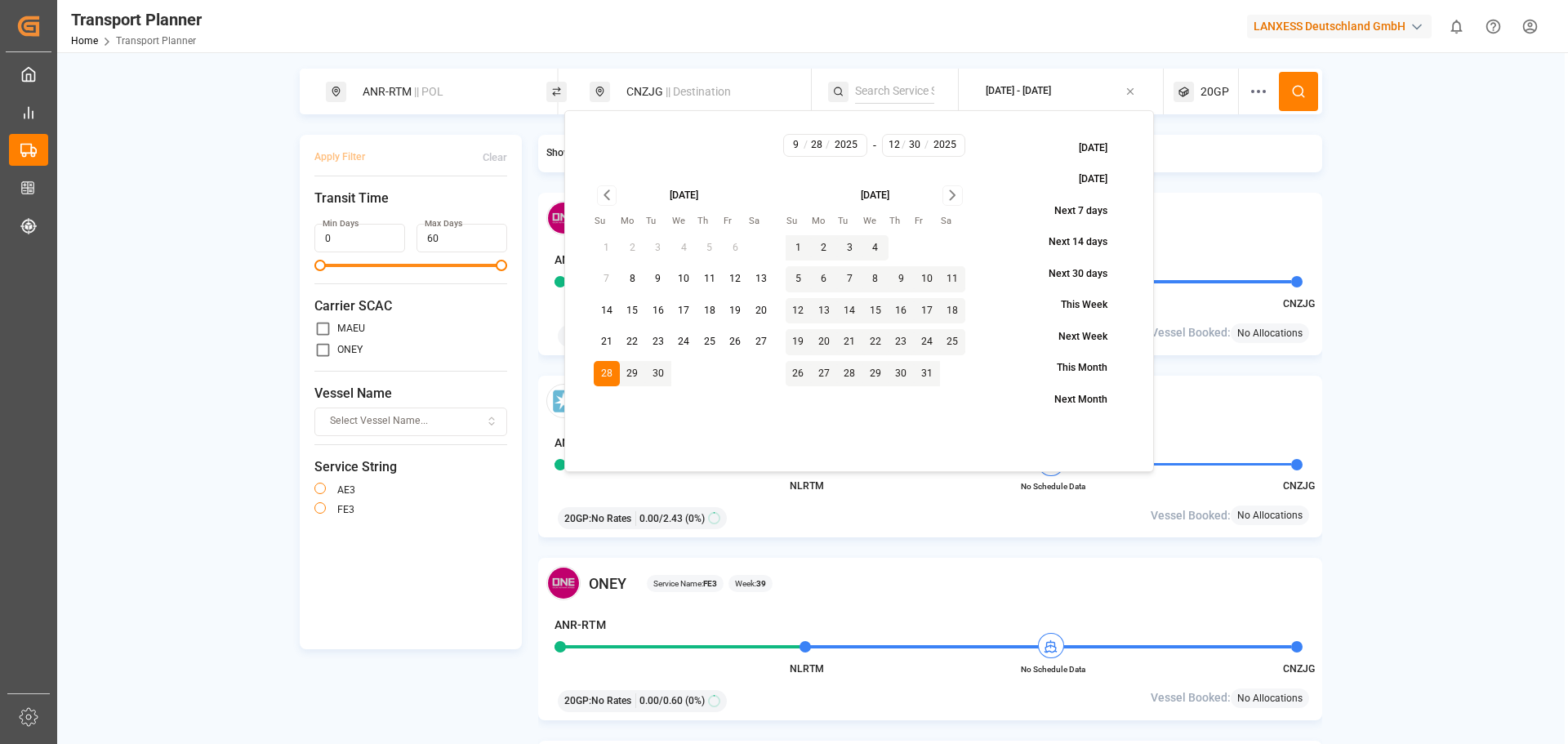
click at [952, 200] on icon "Go to next month" at bounding box center [953, 195] width 19 height 20
click at [952, 201] on icon "Go to next month" at bounding box center [953, 195] width 19 height 20
click at [801, 241] on button "1" at bounding box center [798, 248] width 26 height 26
type input "1"
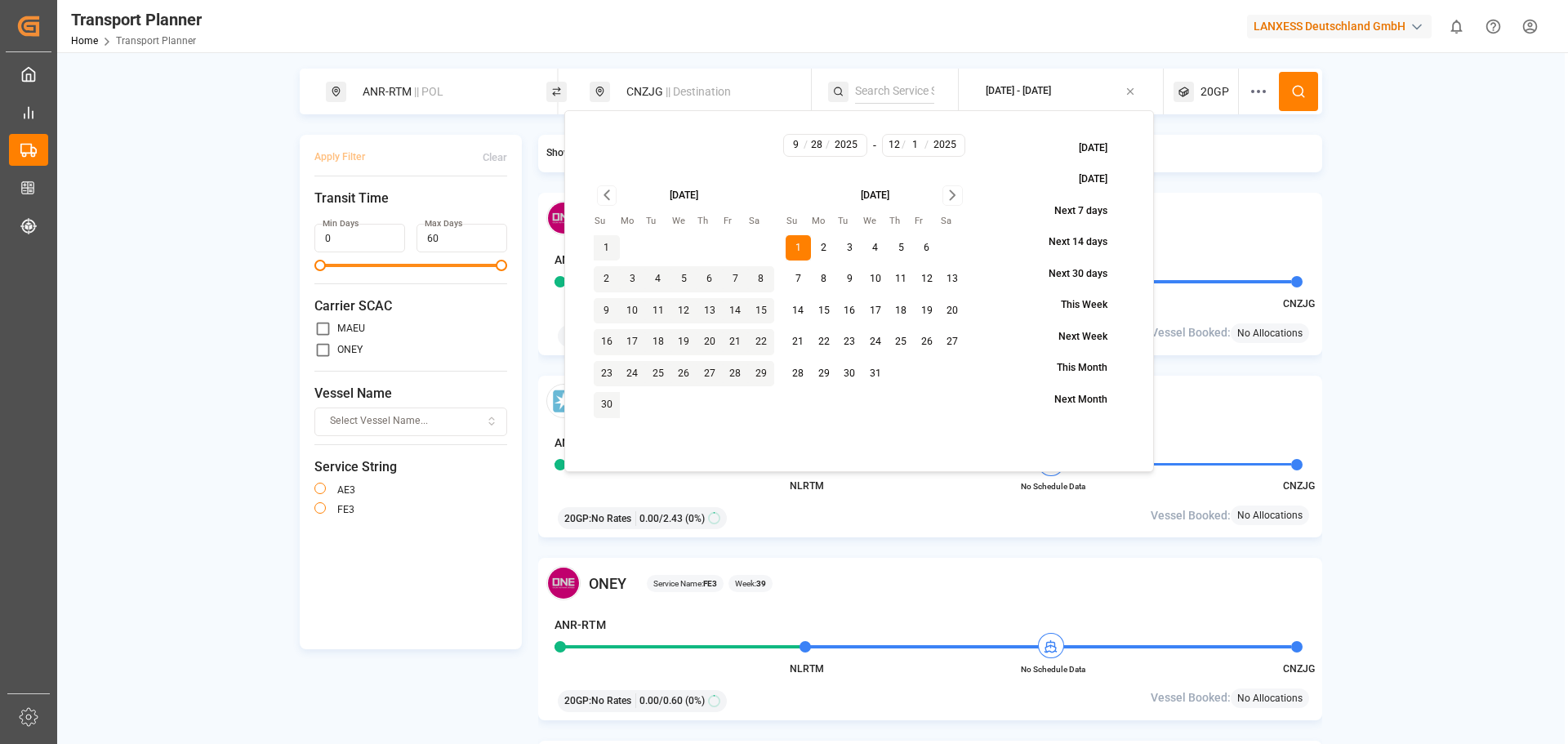
click at [1292, 98] on button at bounding box center [1299, 91] width 39 height 39
